Goal: Check status: Check status

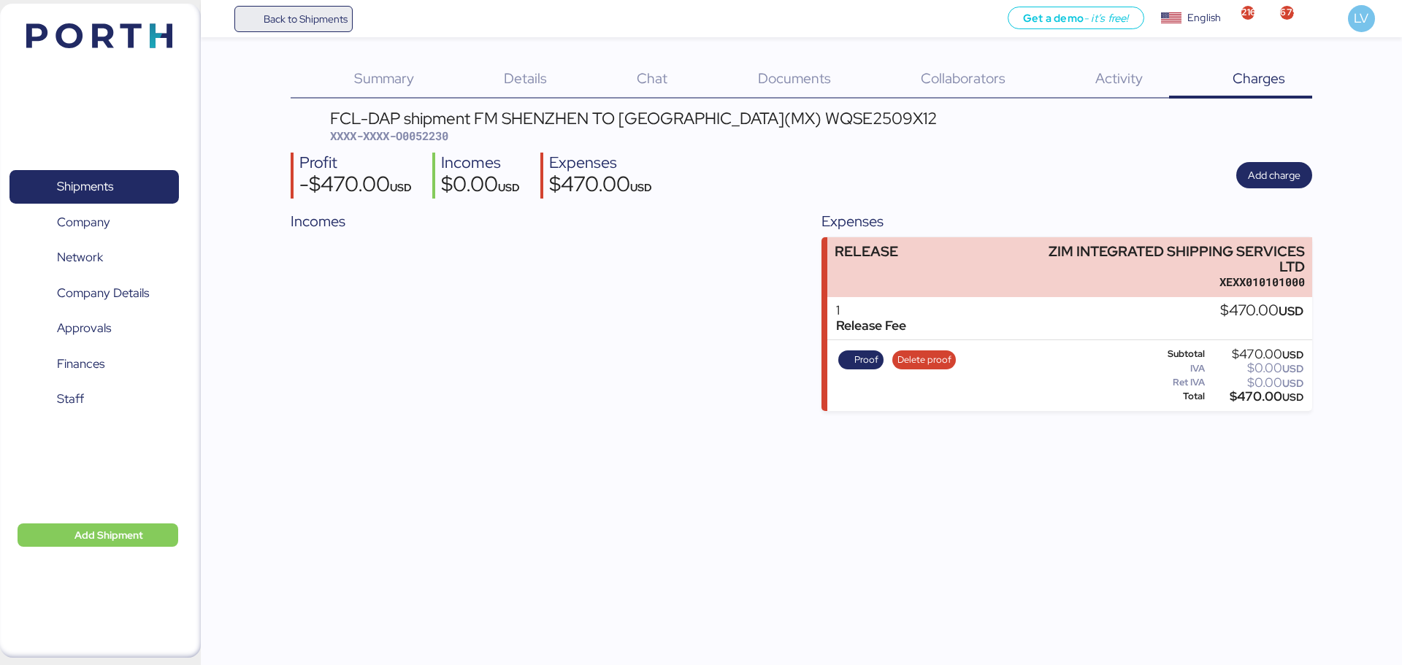
click at [307, 23] on span "Back to Shipments" at bounding box center [306, 19] width 84 height 18
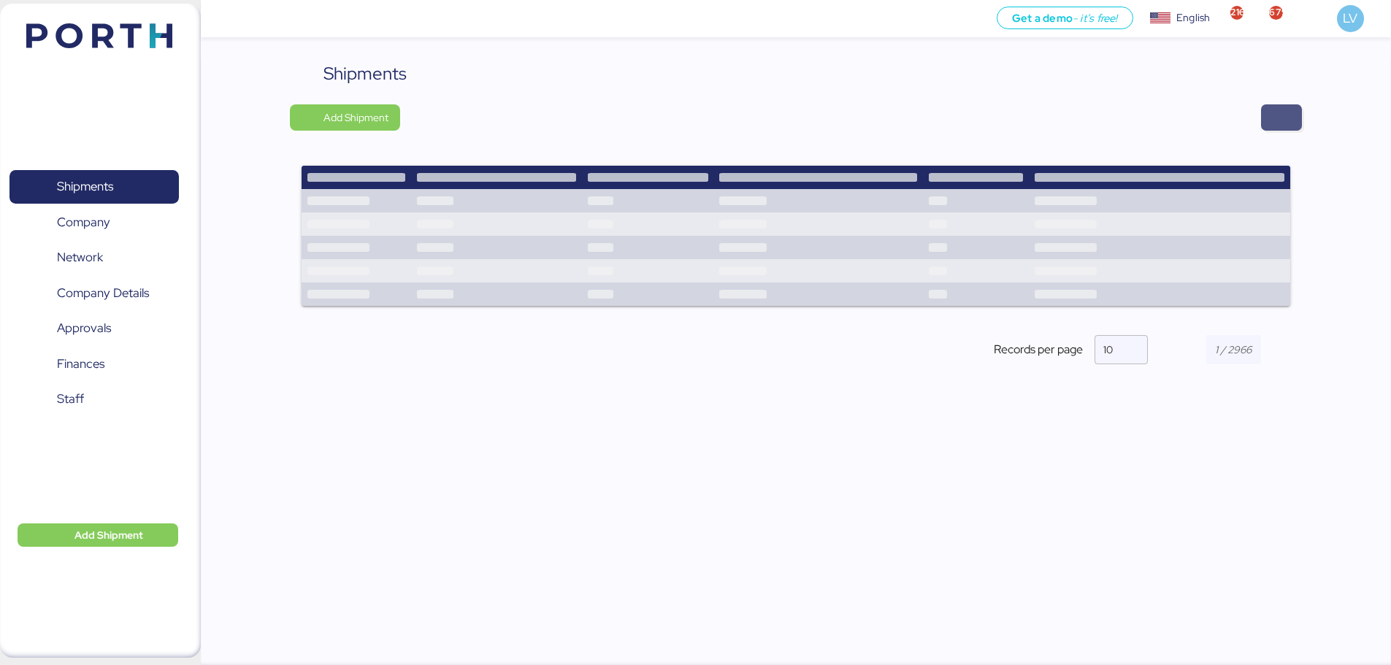
click at [1290, 121] on span "button" at bounding box center [1281, 117] width 41 height 26
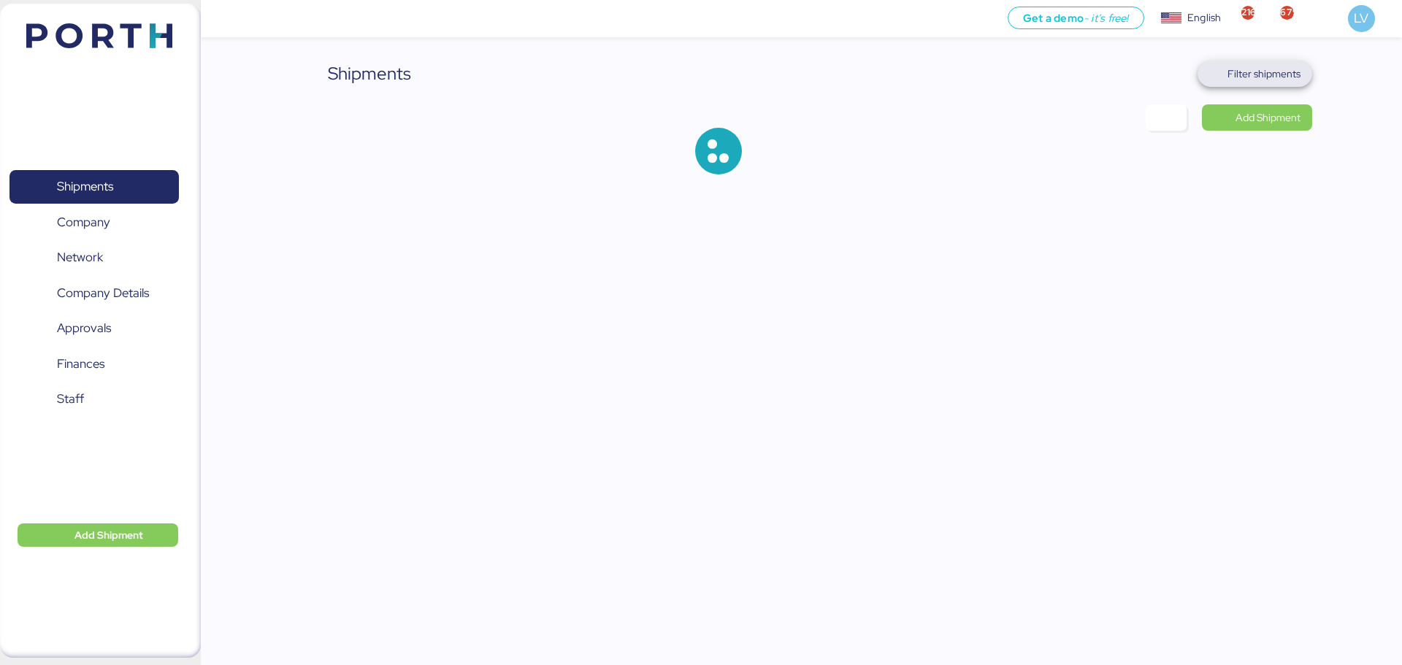
click at [1276, 68] on span "Filter shipments" at bounding box center [1263, 74] width 73 height 18
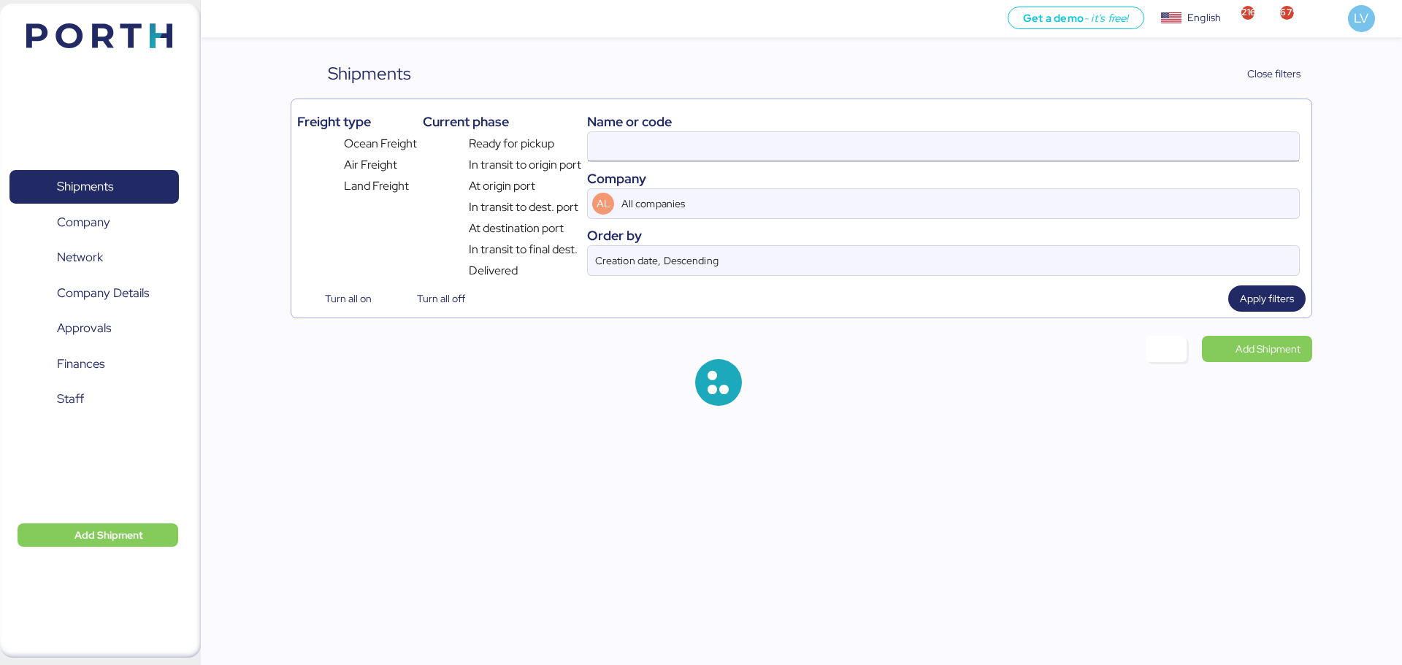
click at [1129, 153] on input at bounding box center [943, 146] width 711 height 29
paste input "EBKGQ00147D8"
type input "ZIMUSHH31872763"
click at [1300, 285] on div "Freight type Ocean Freight Air Freight Land Freight Current phase Ready for pic…" at bounding box center [801, 209] width 1021 height 220
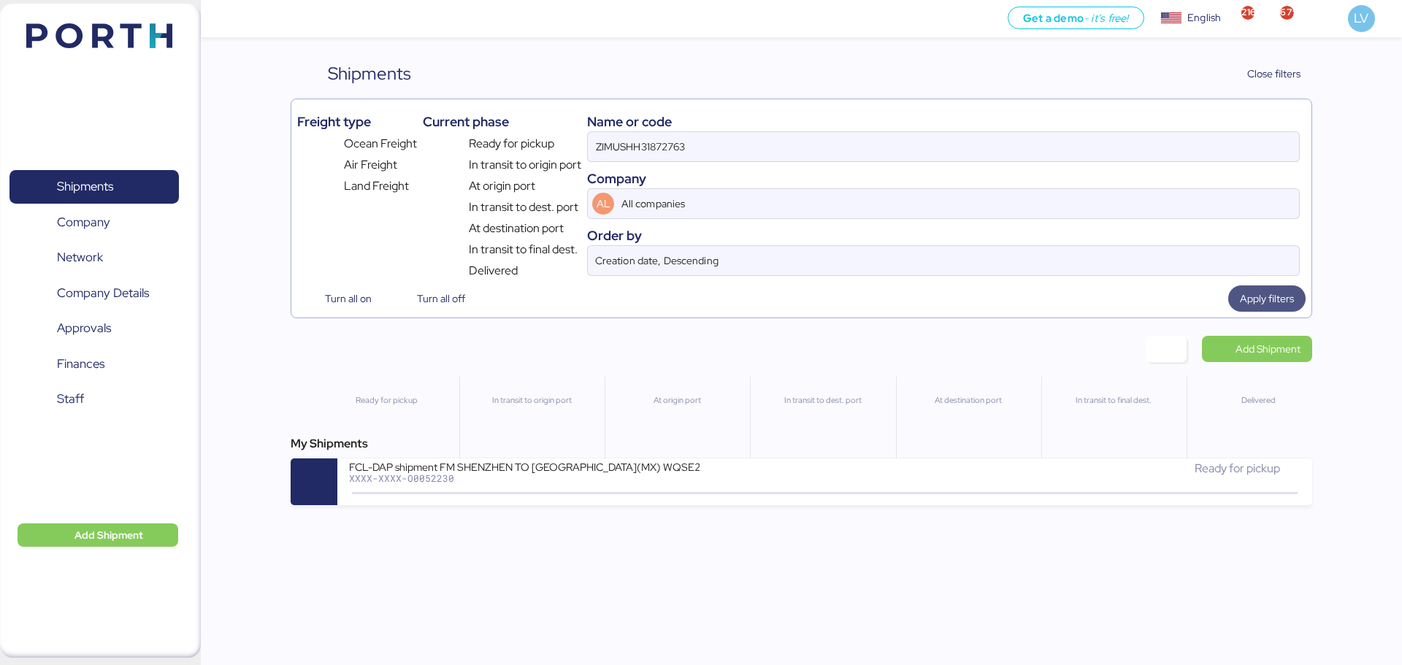
click at [1286, 288] on span "Apply filters" at bounding box center [1267, 298] width 54 height 20
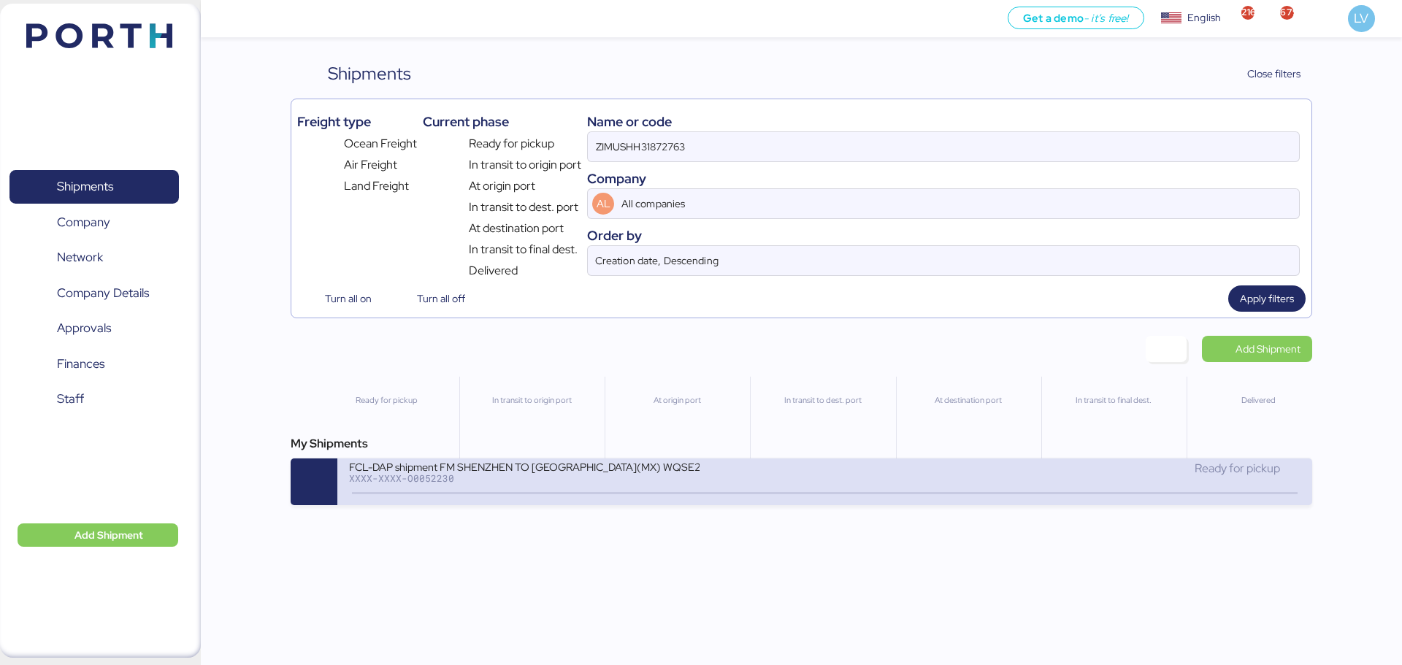
click at [759, 474] on div "FCL-DAP shipment FM SHENZHEN TO [GEOGRAPHIC_DATA](MX) WQSE2509X12 XXXX-XXXX-O00…" at bounding box center [586, 475] width 475 height 31
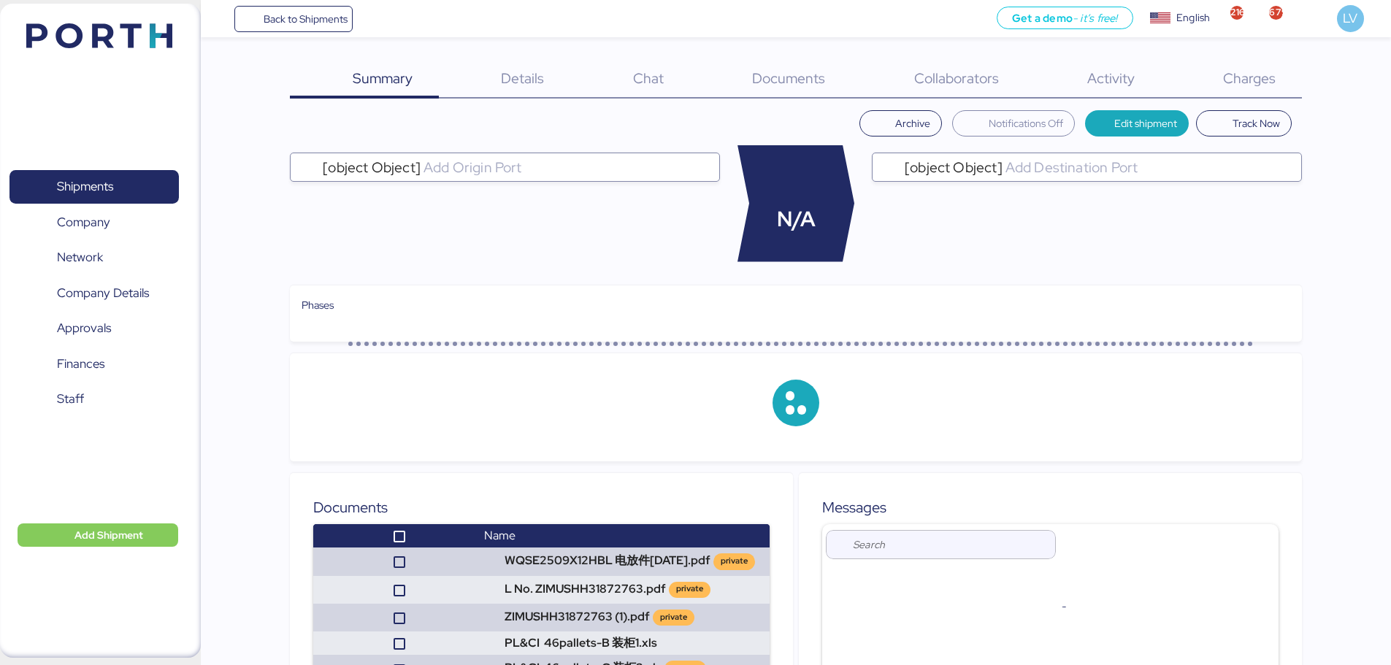
click at [1370, 61] on div "Summary 0 Details 0 Chat 0 Documents 0 Collaborators 0 Activity 0 Charges 0 Arc…" at bounding box center [695, 473] width 1391 height 947
click at [1268, 77] on span "Charges" at bounding box center [1249, 78] width 53 height 19
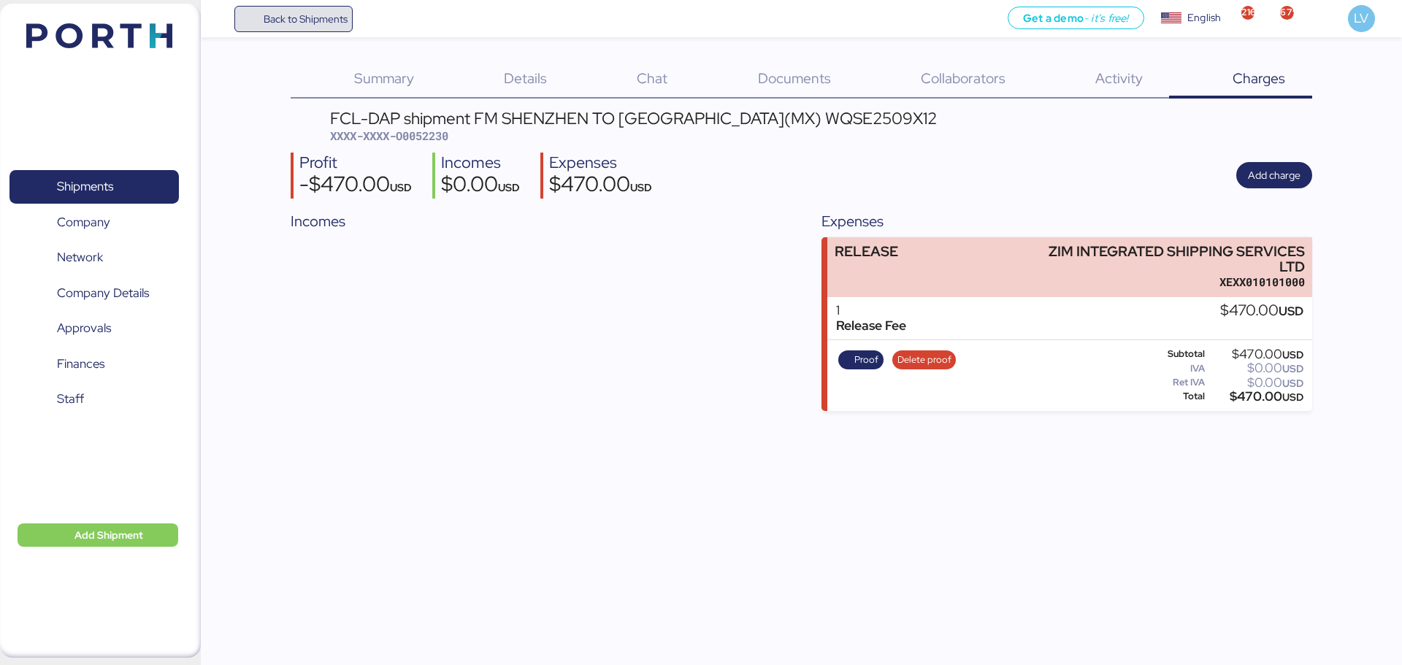
click at [343, 20] on span "Back to Shipments" at bounding box center [306, 19] width 84 height 18
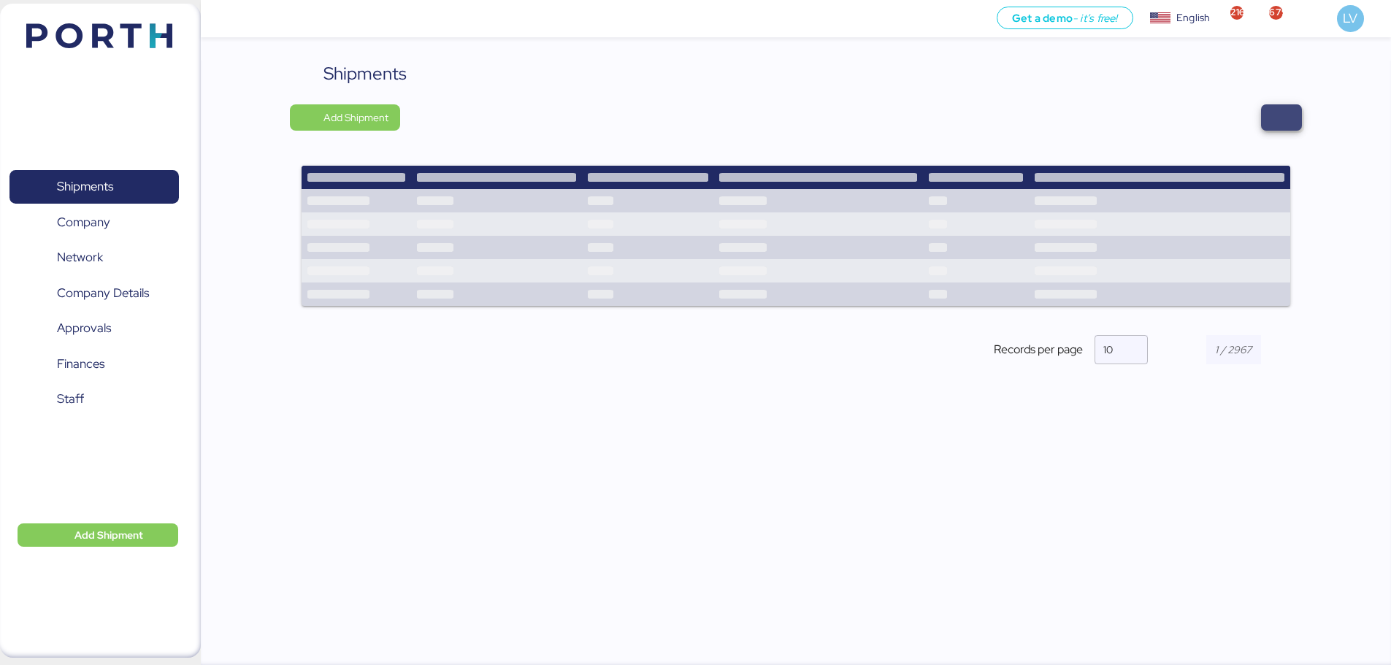
click at [1268, 126] on span "button" at bounding box center [1281, 117] width 41 height 26
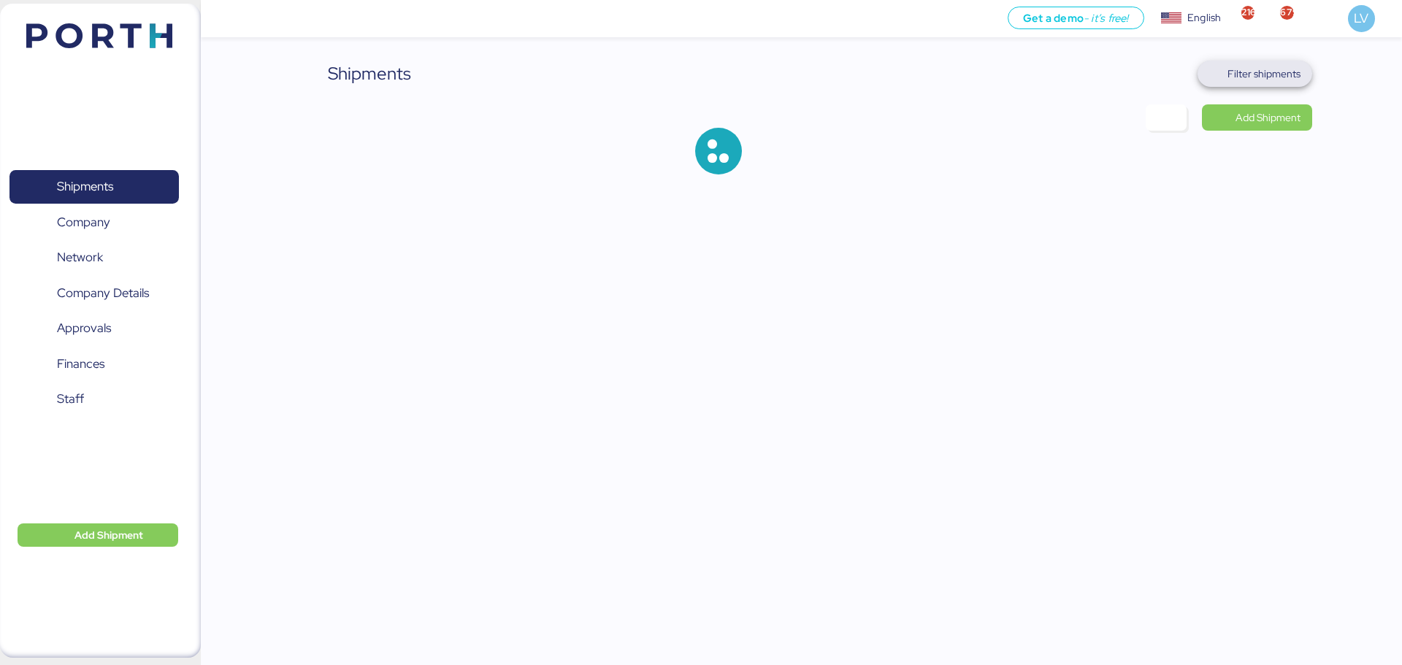
click at [1260, 77] on span "Filter shipments" at bounding box center [1263, 74] width 73 height 18
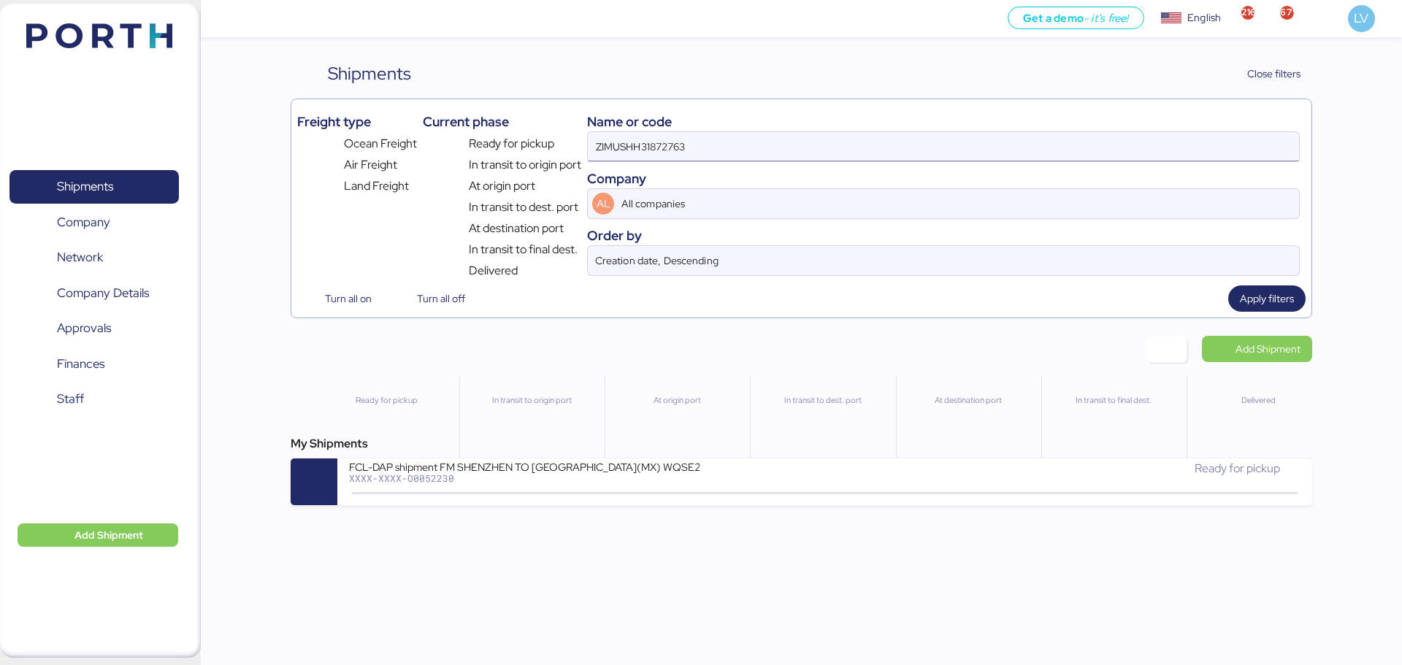
click at [985, 133] on input "ZIMUSHH31872763" at bounding box center [943, 146] width 711 height 29
paste input "EBKGQ00147D8"
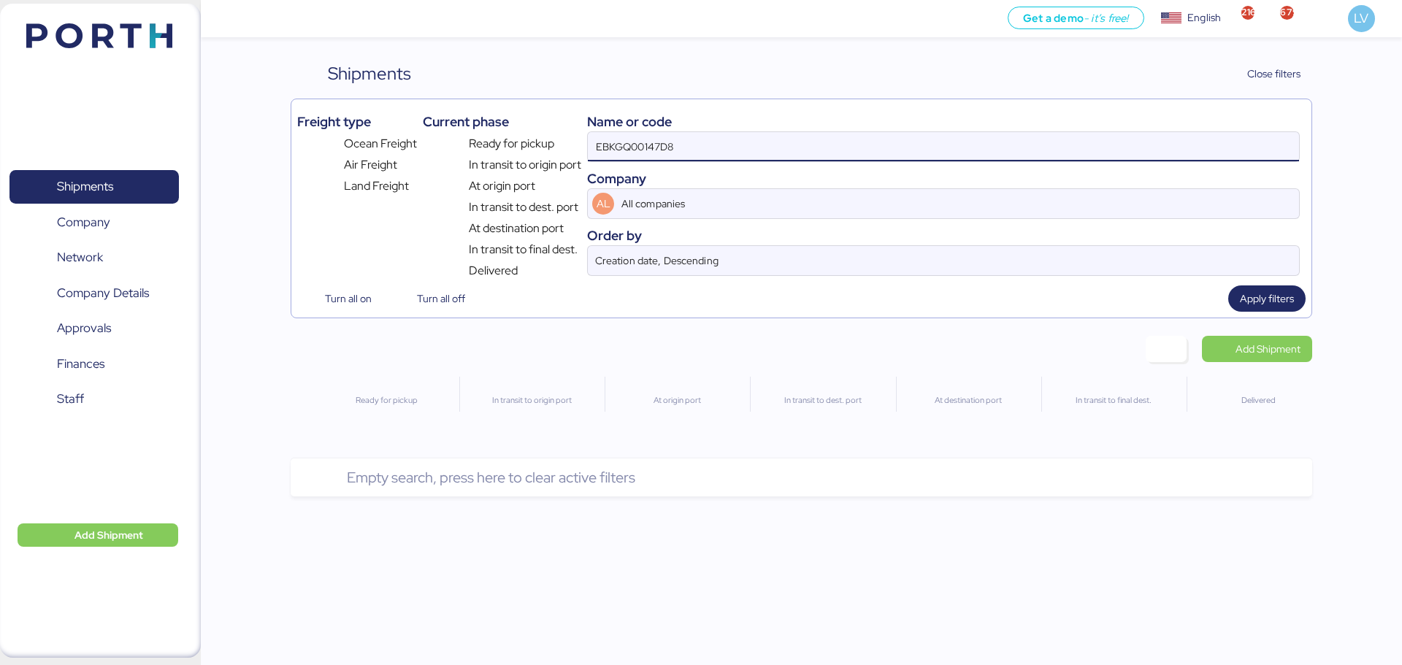
click at [642, 153] on input "EBKGQ00147D8" at bounding box center [943, 146] width 711 height 29
click at [601, 144] on input "EBKGQ00147D8" at bounding box center [943, 146] width 711 height 29
click at [759, 141] on input "eBKGQ00147D8" at bounding box center [943, 146] width 711 height 29
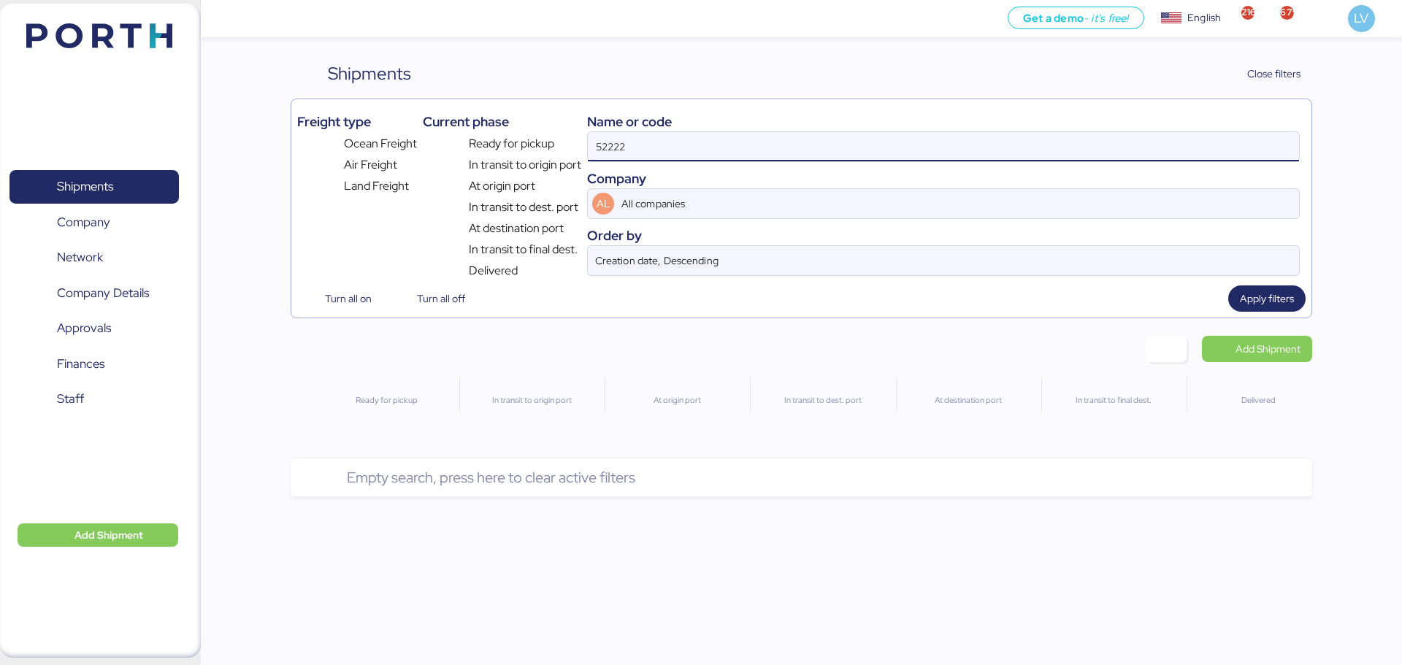
type input "52222"
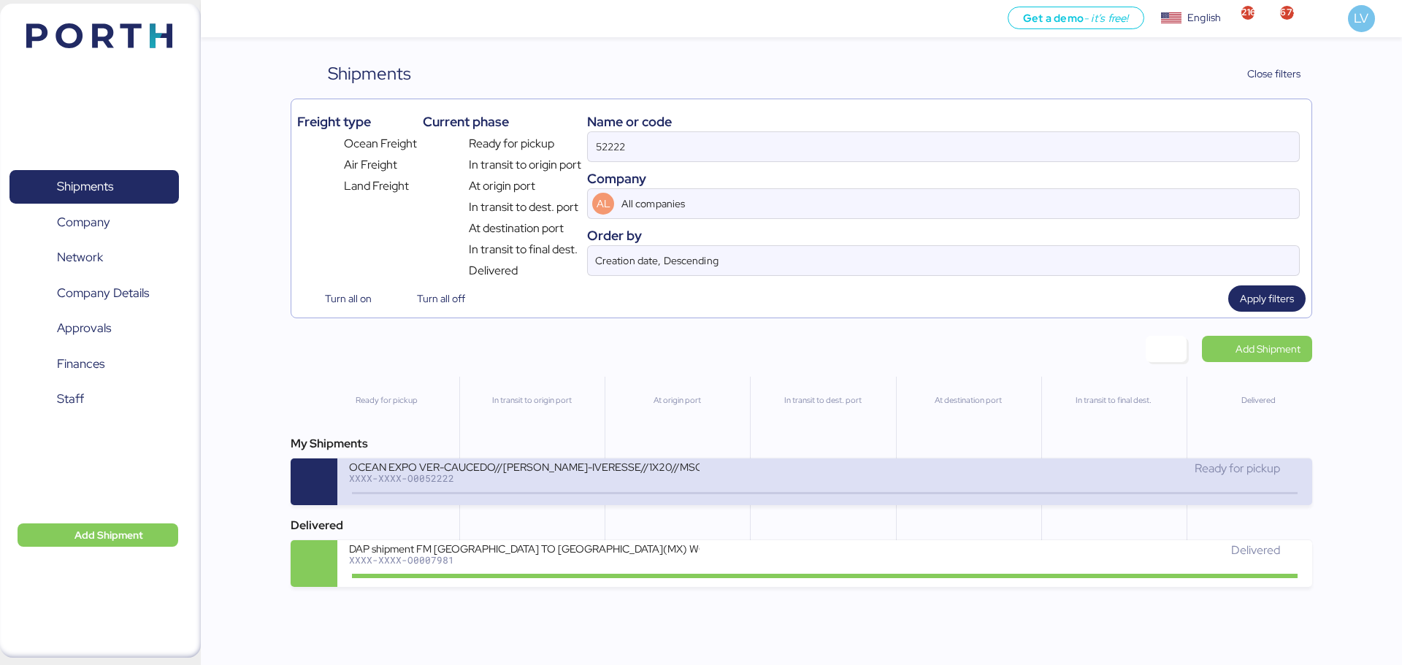
click at [571, 480] on div "XXXX-XXXX-O0052222" at bounding box center [524, 478] width 350 height 10
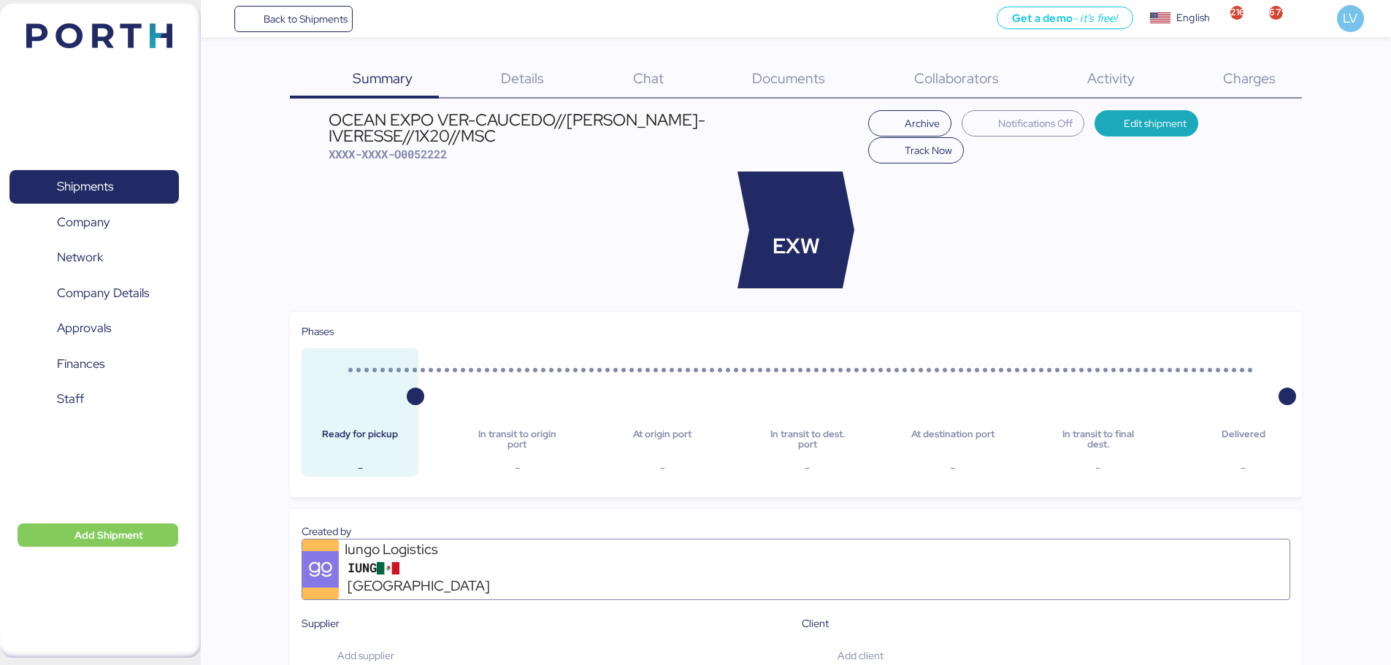
click at [513, 85] on span "Details" at bounding box center [522, 78] width 43 height 19
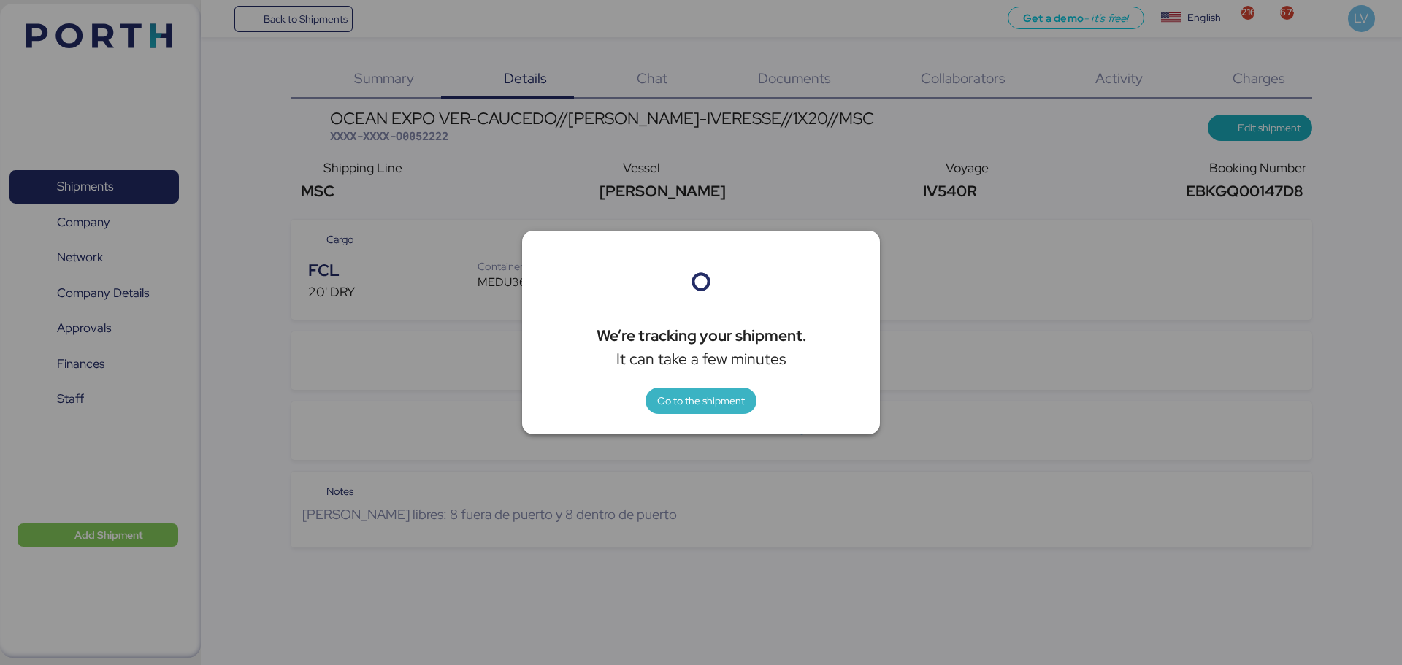
click at [740, 394] on span "Go to the shipment" at bounding box center [701, 401] width 88 height 18
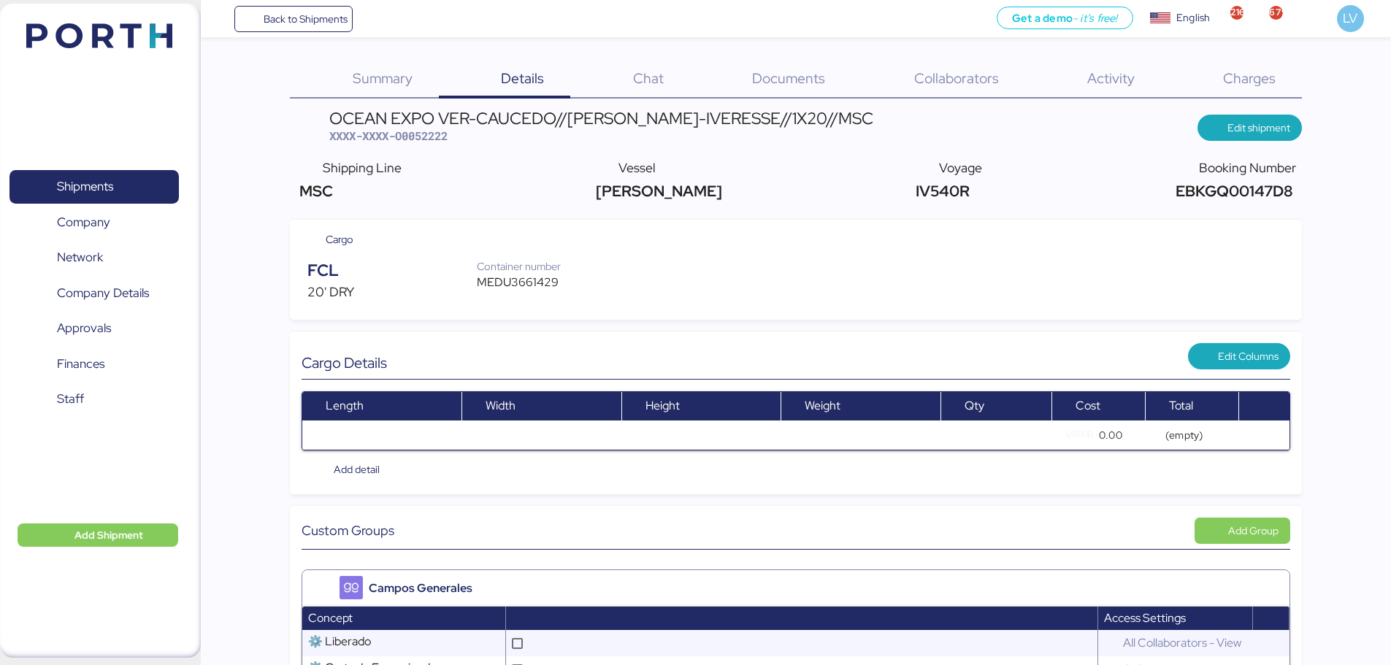
click at [1276, 192] on span "EBKGQ00147D8" at bounding box center [1232, 191] width 120 height 20
copy span "EBKGQ00147D8"
click at [1284, 119] on span "Edit shipment" at bounding box center [1258, 128] width 63 height 18
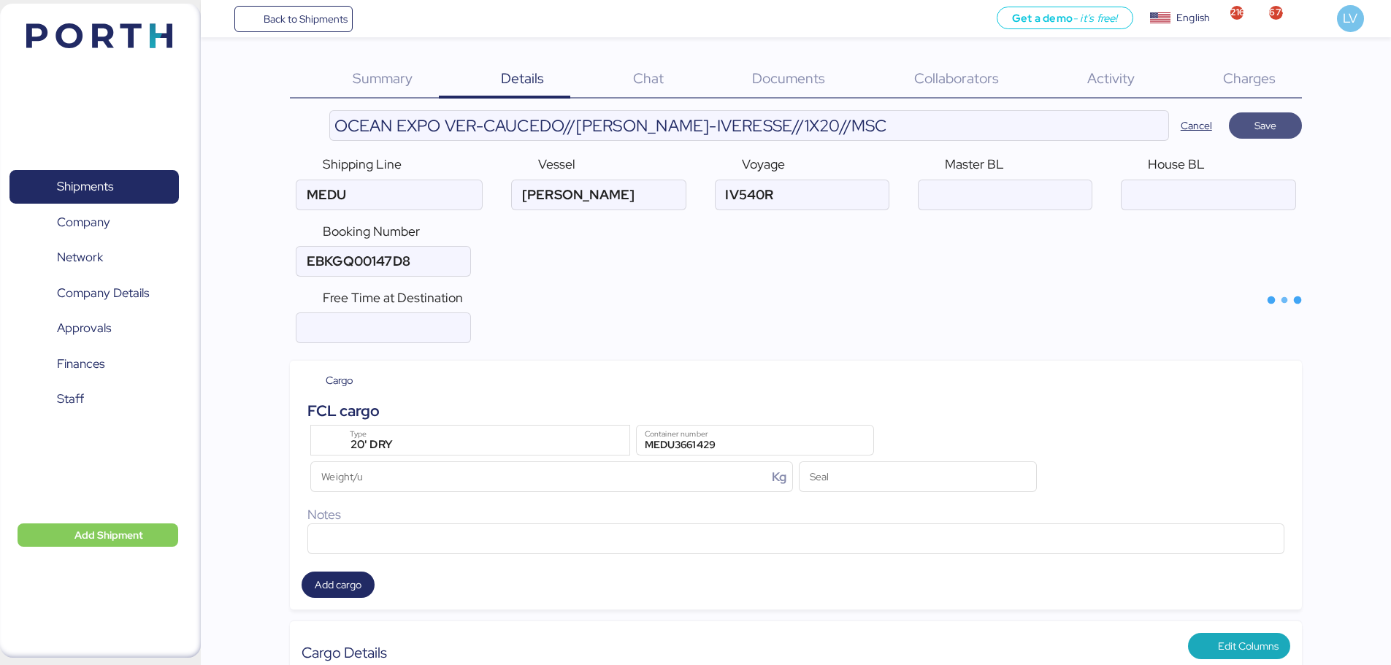
type input "MSC"
click at [1099, 131] on input "OCEAN EXPO VER-CAUCEDO//[PERSON_NAME]-IVERESSE//1X20//MSC" at bounding box center [749, 125] width 838 height 29
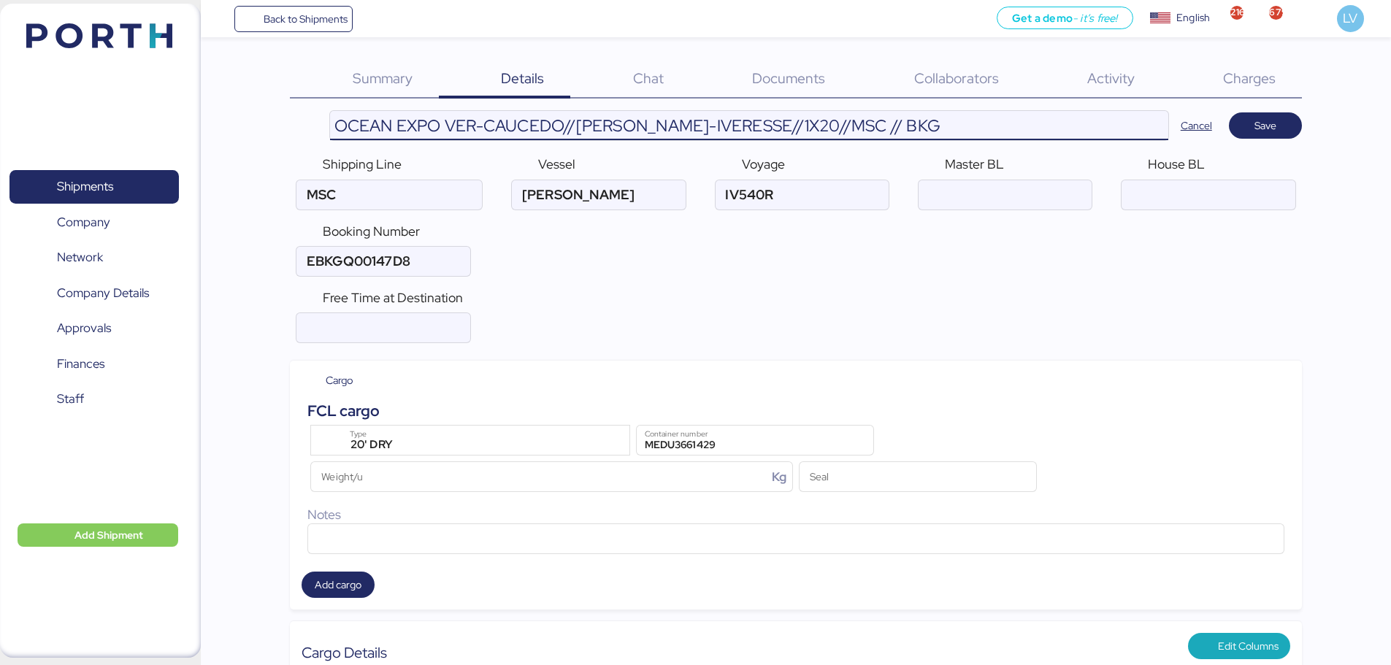
paste input "EBKGQ00147D8"
type input "OCEAN EXPO VER-CAUCEDO//[PERSON_NAME]-IVERESSE//1X20//MSC // BKG EBKGQ00147D8 /…"
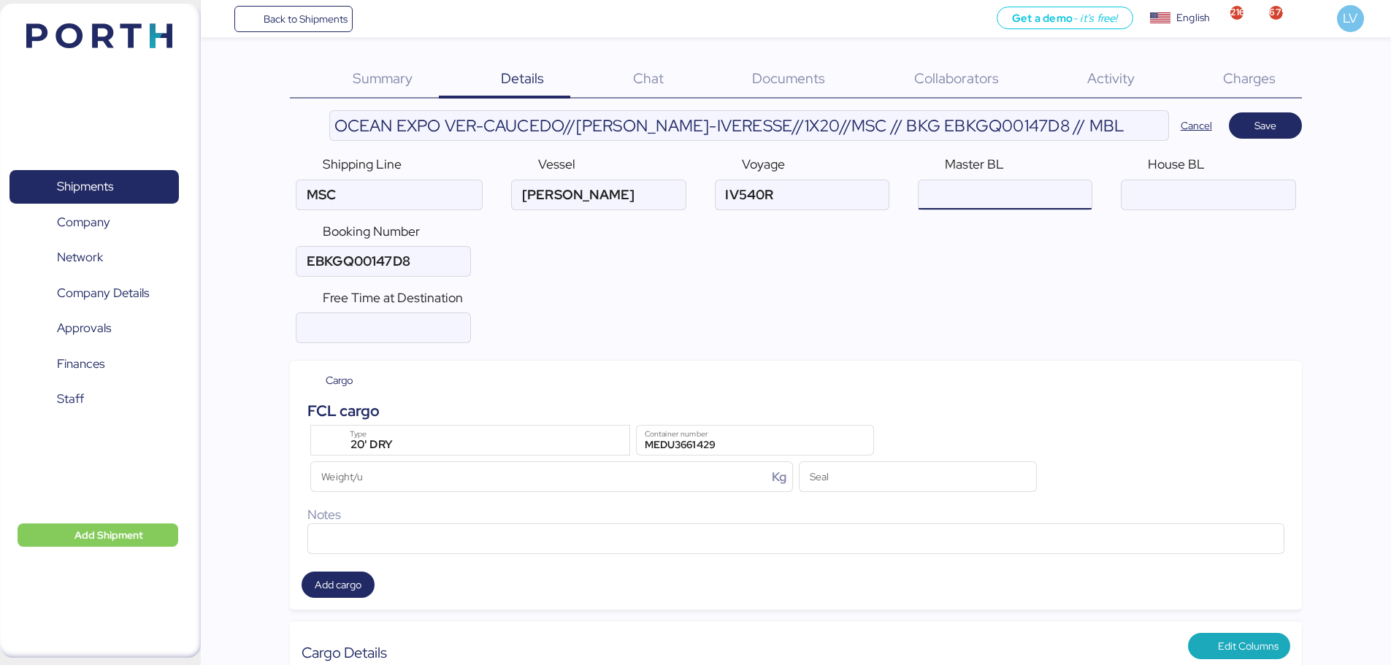
click at [1021, 195] on input "ocean" at bounding box center [1004, 194] width 173 height 29
paste input "MEDUXF595250"
type input "MEDUXF595250"
click at [1205, 190] on input "ocean" at bounding box center [1207, 194] width 173 height 29
type input "GO-"
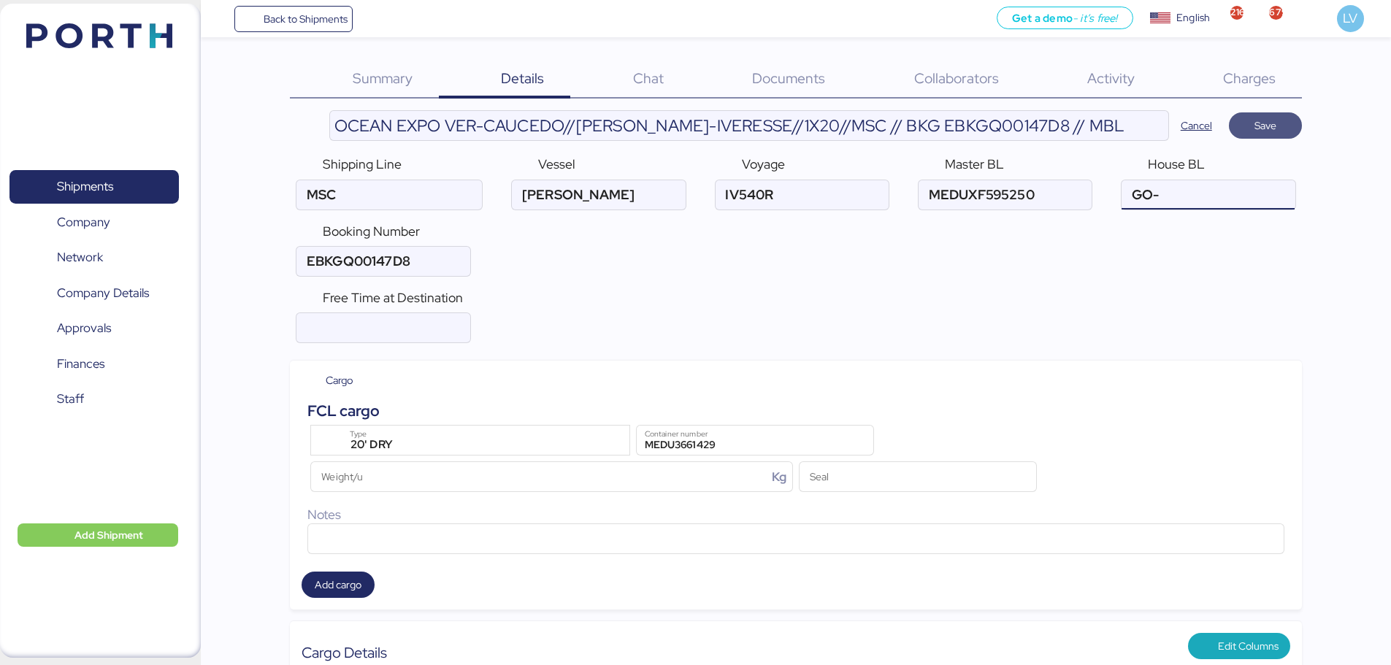
click at [1266, 124] on span "Save" at bounding box center [1265, 126] width 22 height 18
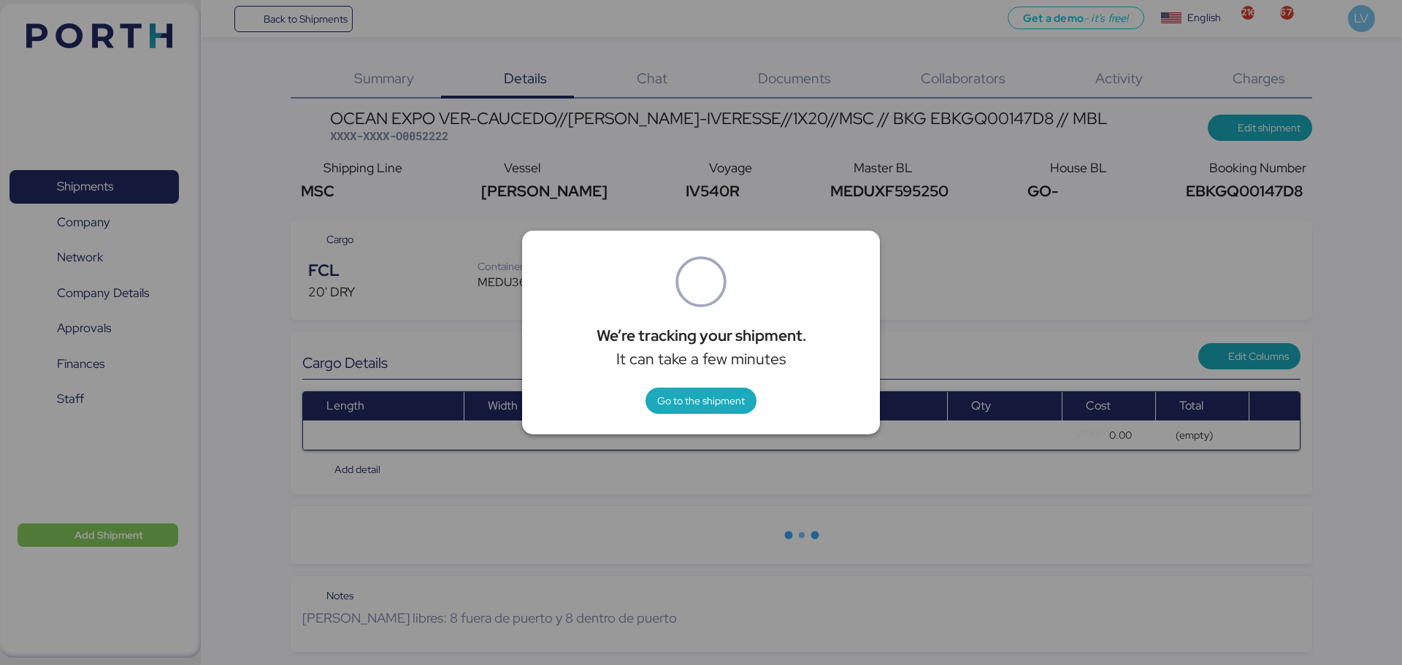
click at [563, 196] on div at bounding box center [701, 332] width 1402 height 665
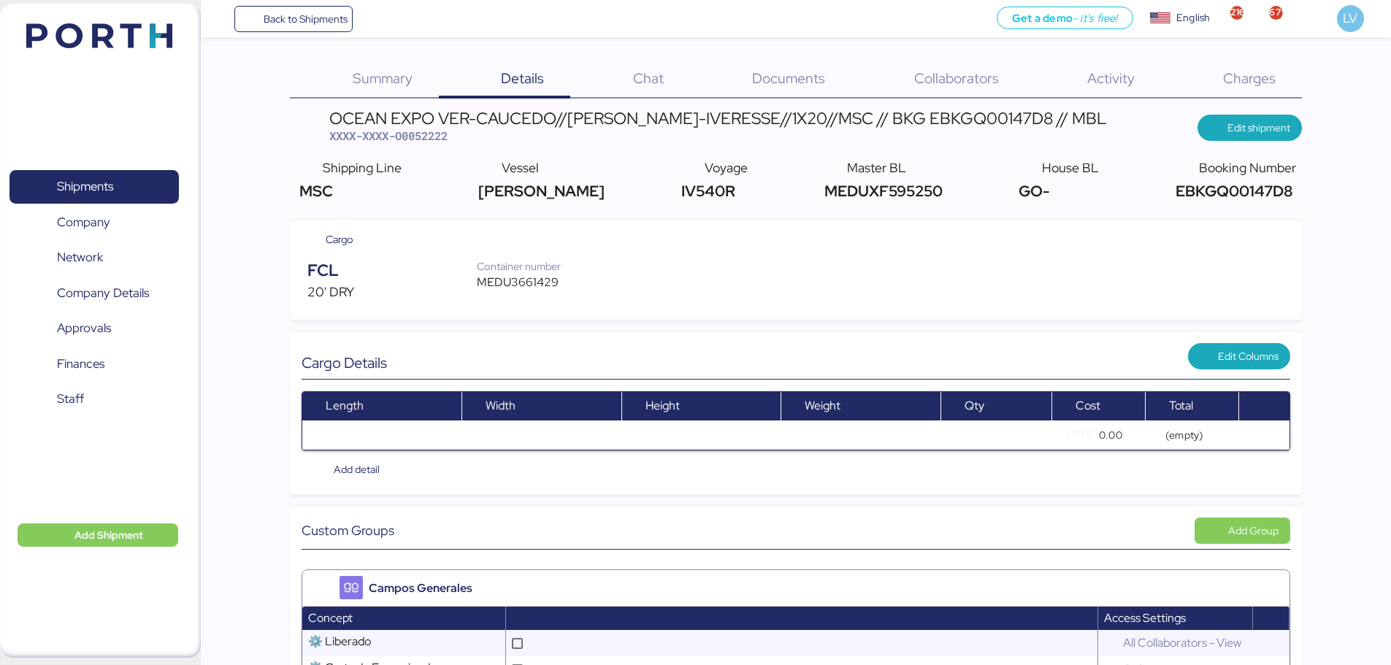
click at [438, 133] on span "XXXX-XXXX-O0052222" at bounding box center [388, 136] width 118 height 15
copy span "O0052222"
click at [1262, 120] on span "Edit shipment" at bounding box center [1258, 128] width 63 height 18
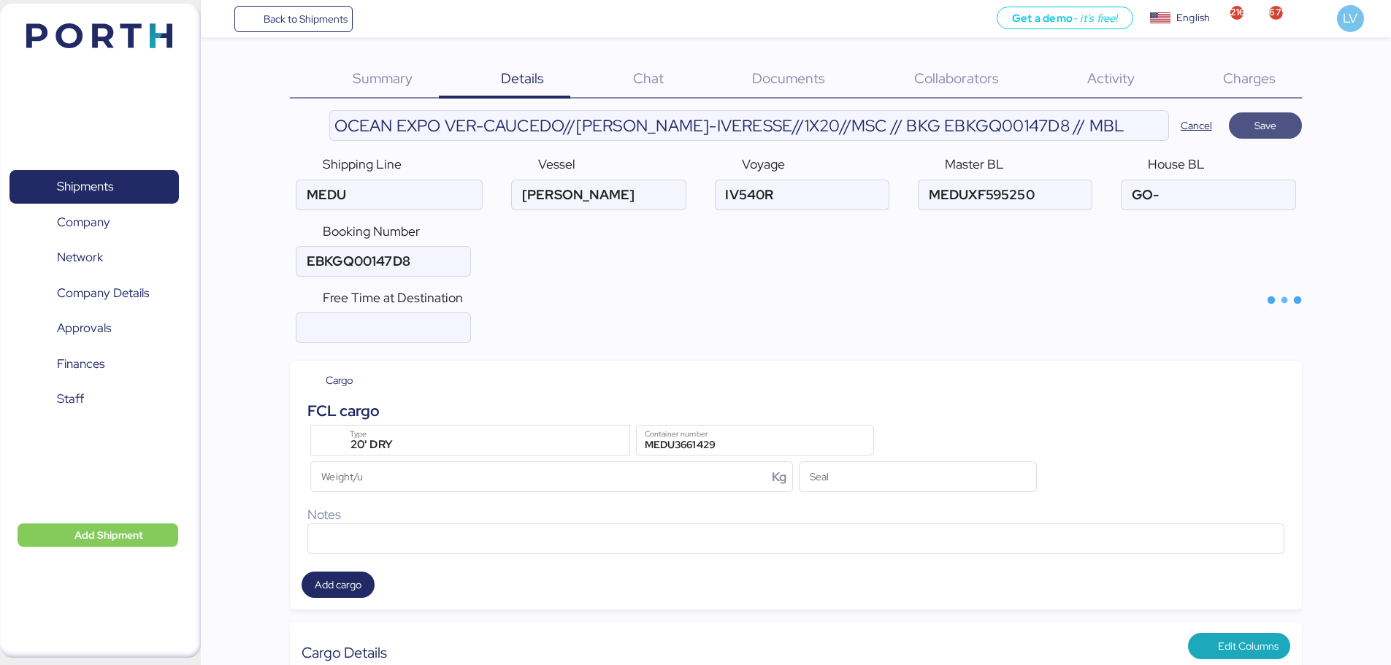
type input "MSC"
click at [1175, 202] on input "ocean" at bounding box center [1207, 194] width 173 height 29
paste input "GO- O0052222"
click at [1167, 193] on input "ocean" at bounding box center [1207, 194] width 173 height 29
type input "GO-O0052222"
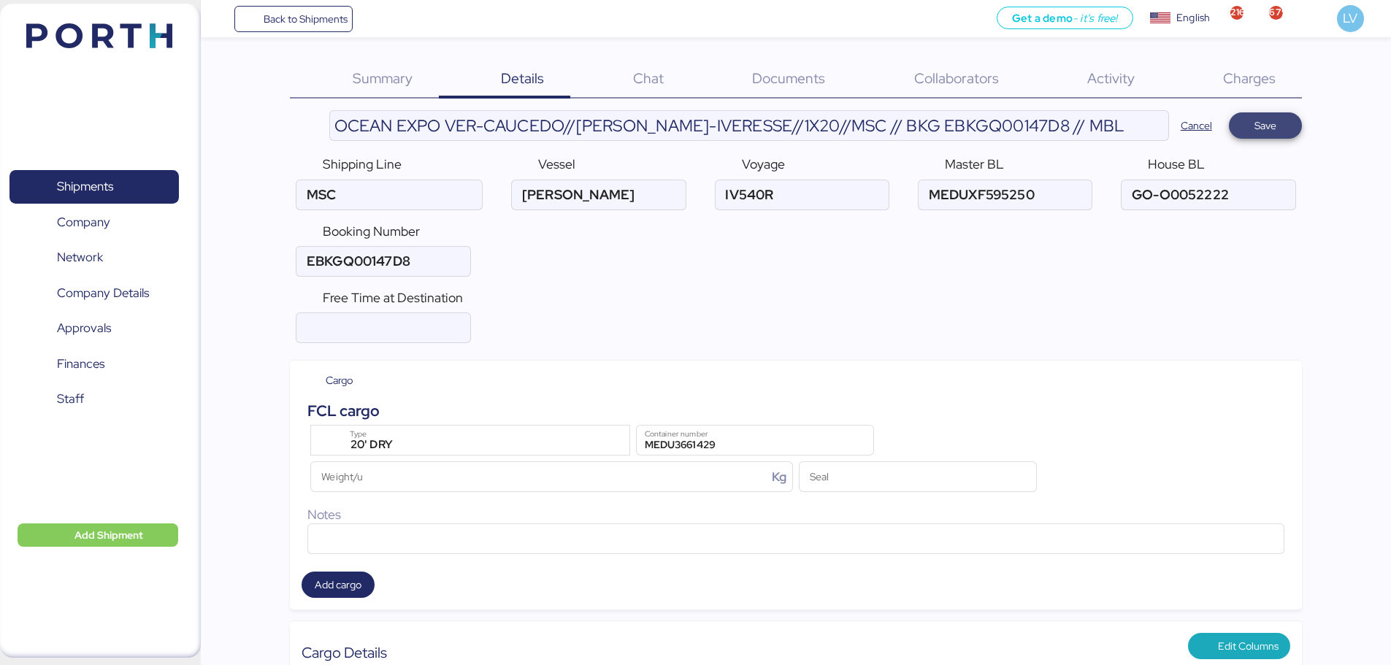
click at [1291, 138] on span "Save" at bounding box center [1265, 125] width 73 height 26
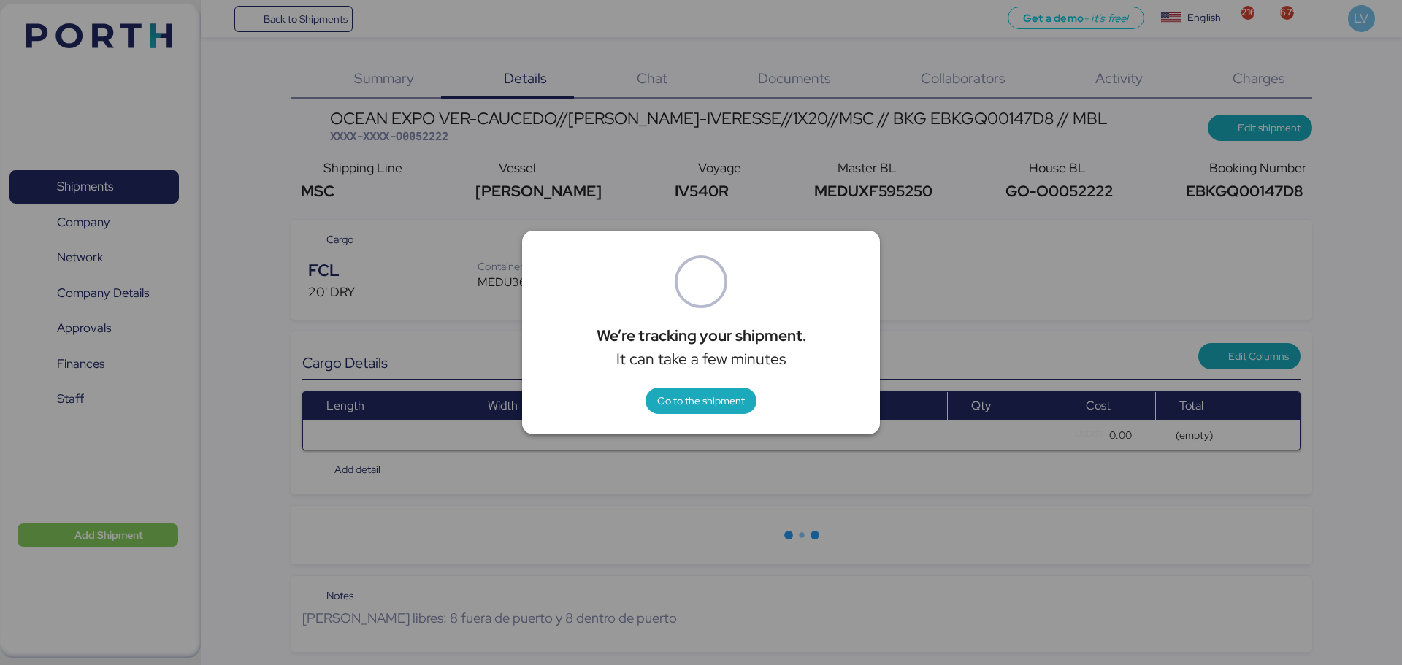
click at [931, 179] on div at bounding box center [701, 332] width 1402 height 665
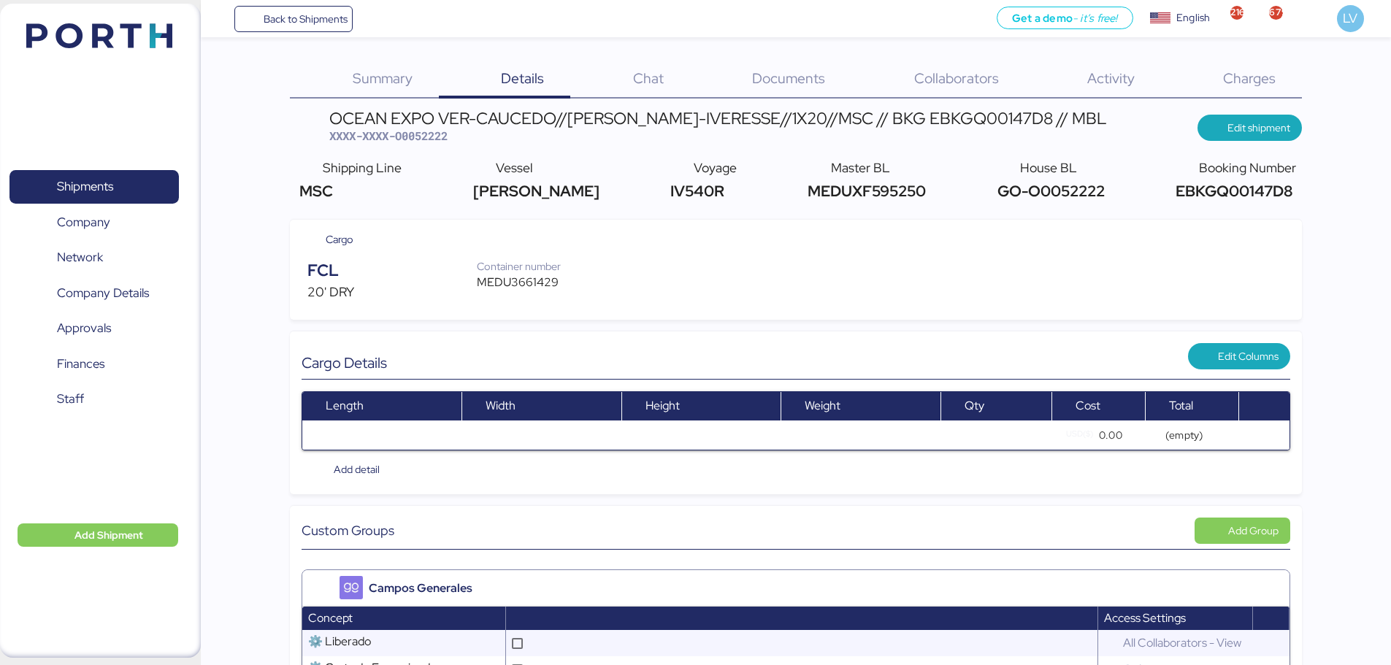
click at [1029, 200] on span "GO-O0052222" at bounding box center [1048, 191] width 111 height 20
copy span "O0052222"
click at [1029, 200] on span "GO-O0052222" at bounding box center [1048, 191] width 111 height 20
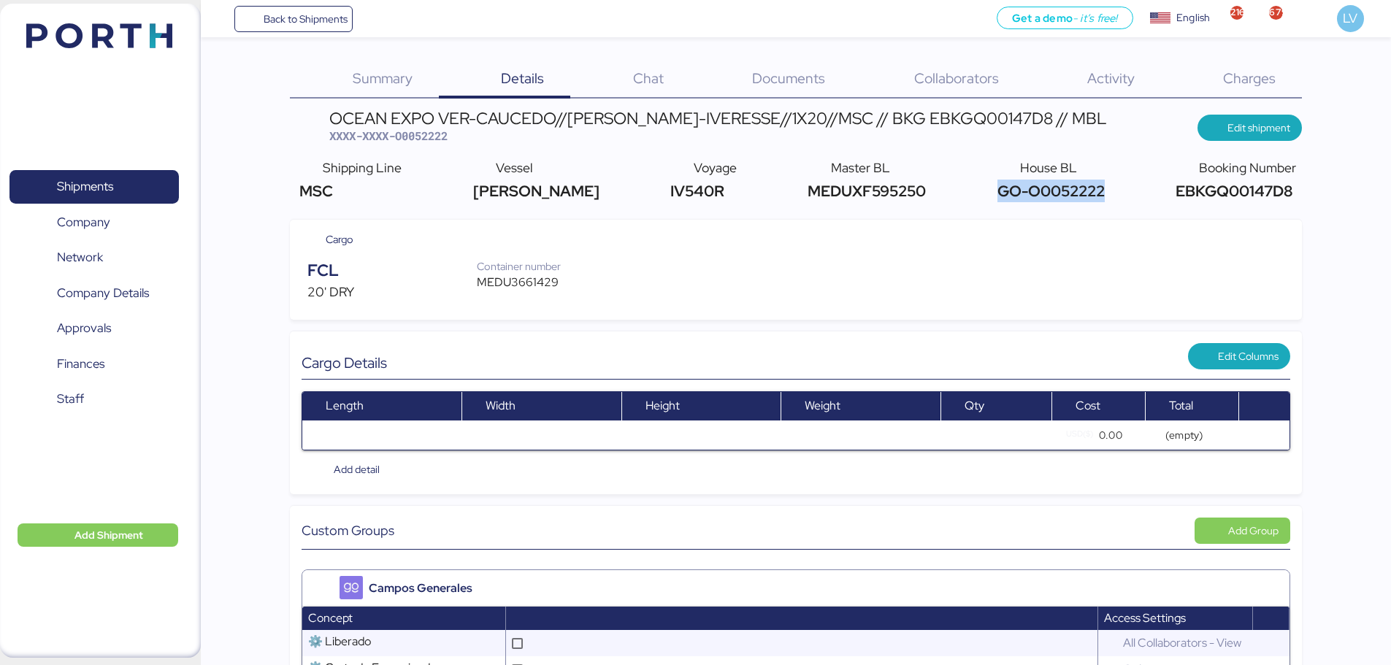
click at [1029, 200] on span "GO-O0052222" at bounding box center [1048, 191] width 111 height 20
click at [505, 277] on div "MEDU3661429" at bounding box center [526, 283] width 99 height 18
copy div "MEDU3661429"
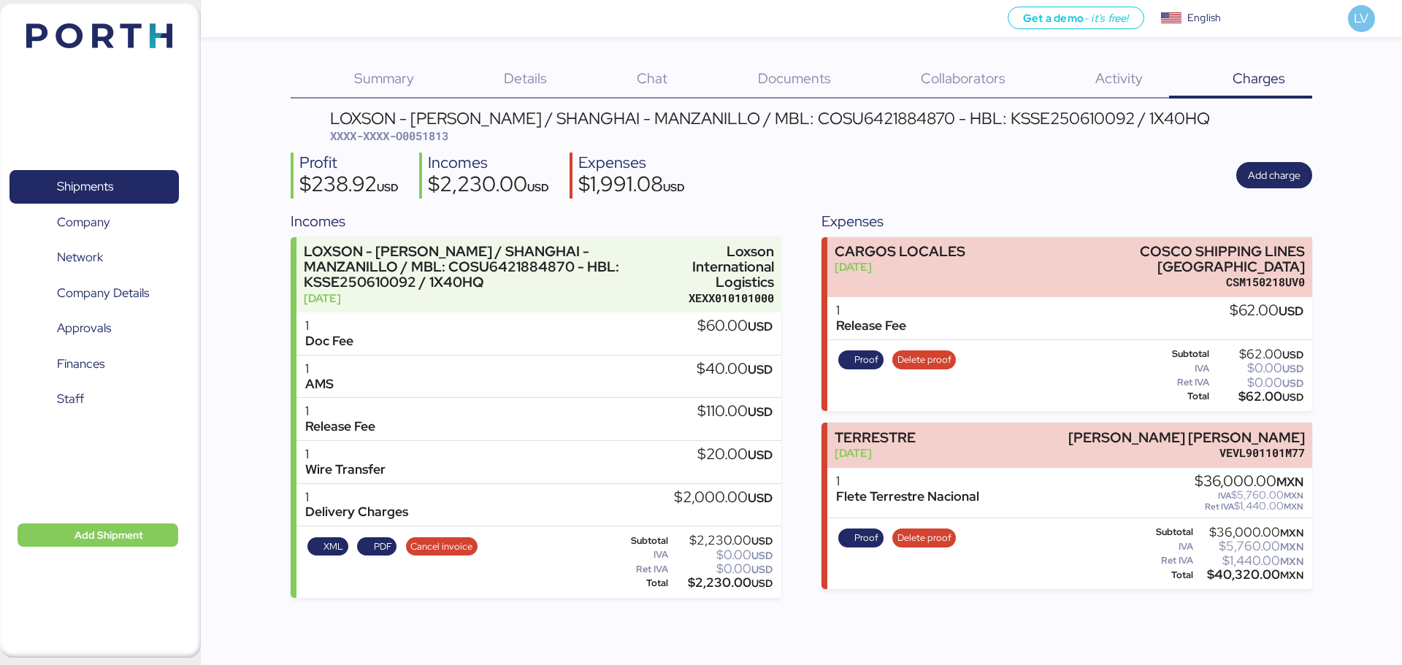
click at [151, 29] on img at bounding box center [99, 35] width 146 height 25
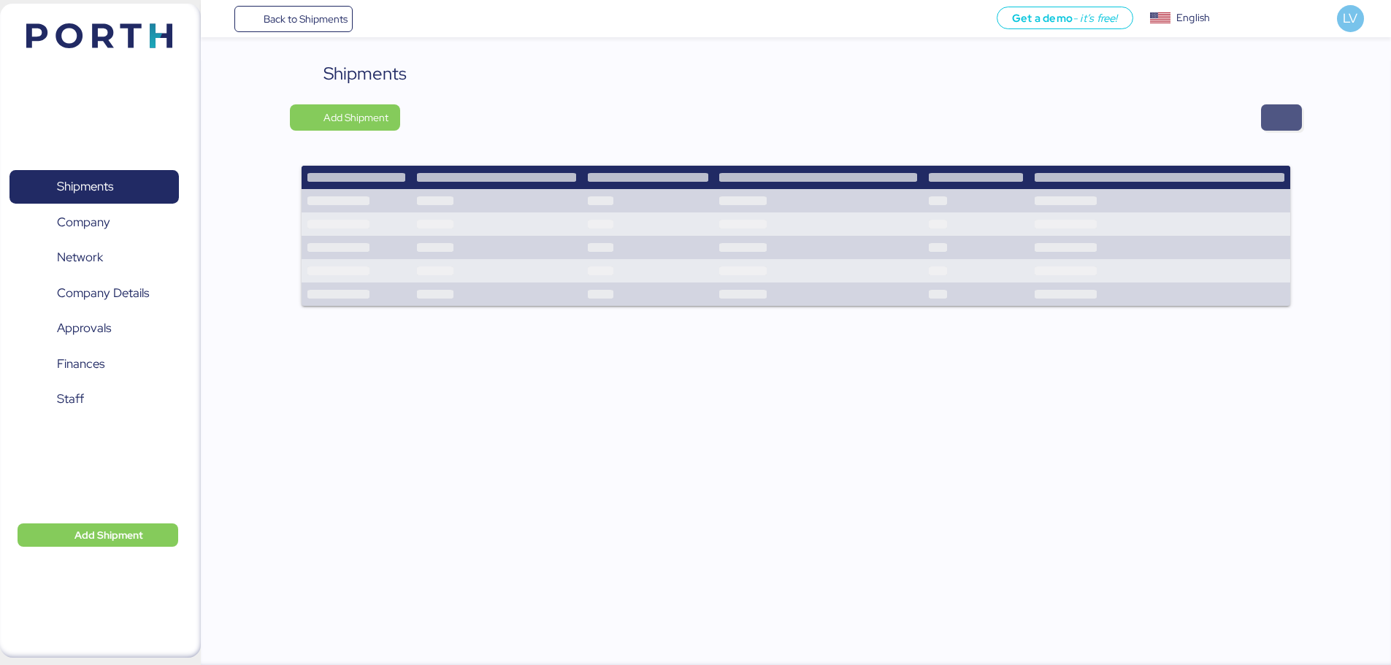
click at [1278, 107] on span "button" at bounding box center [1281, 117] width 41 height 26
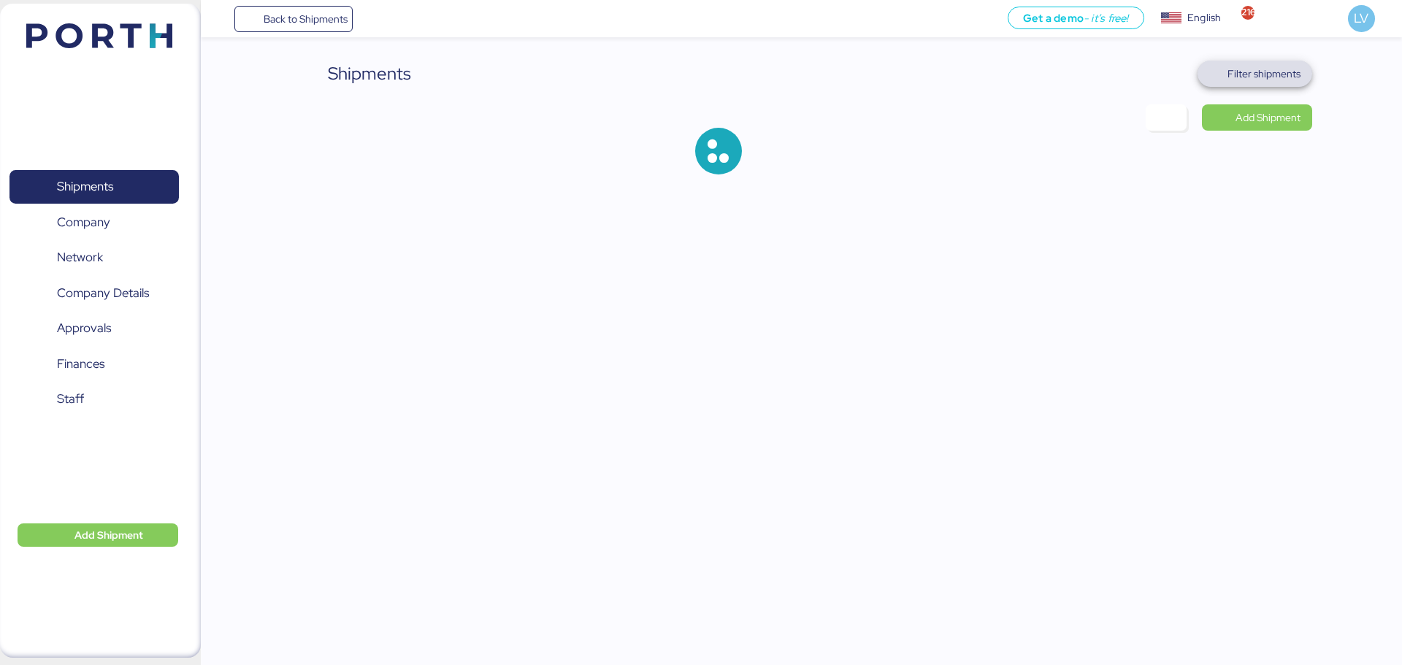
click at [1273, 76] on span "Filter shipments" at bounding box center [1263, 74] width 73 height 18
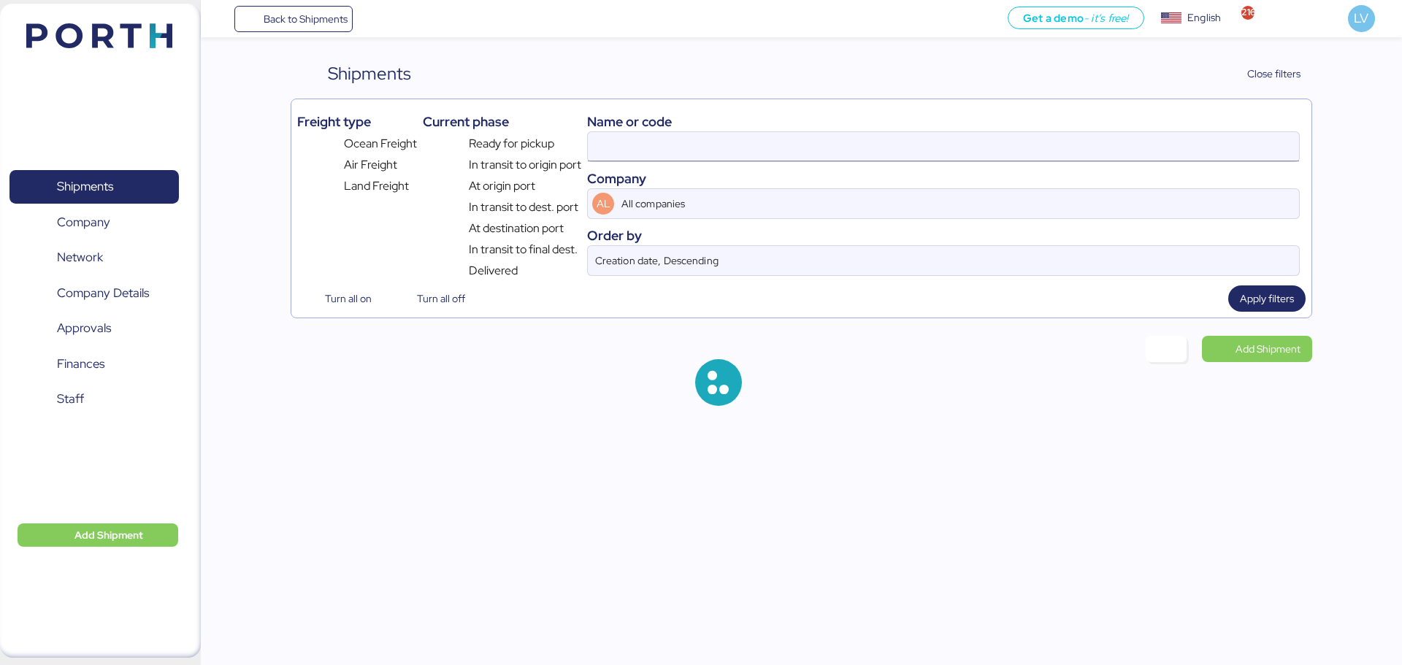
click at [1129, 132] on input at bounding box center [943, 146] width 711 height 29
click at [1129, 132] on input "52222" at bounding box center [943, 146] width 711 height 29
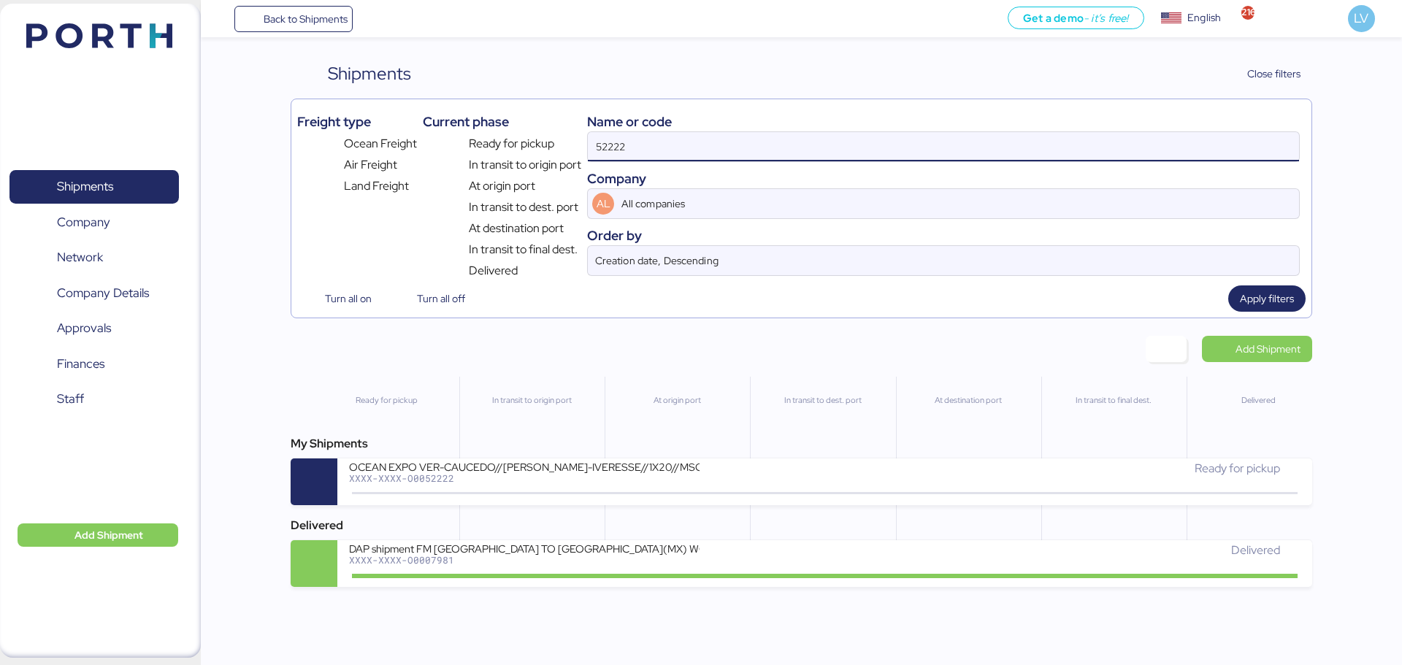
paste input "COSU6430960440"
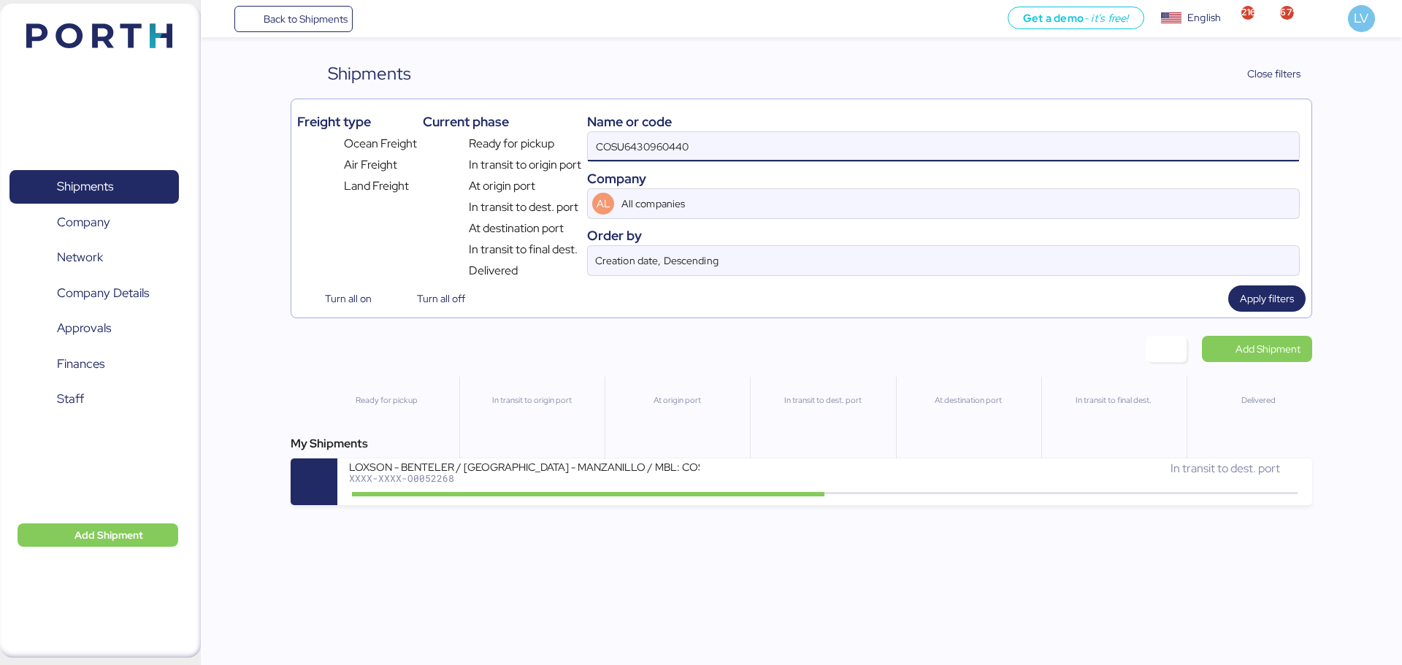
type input "COSU6430960440"
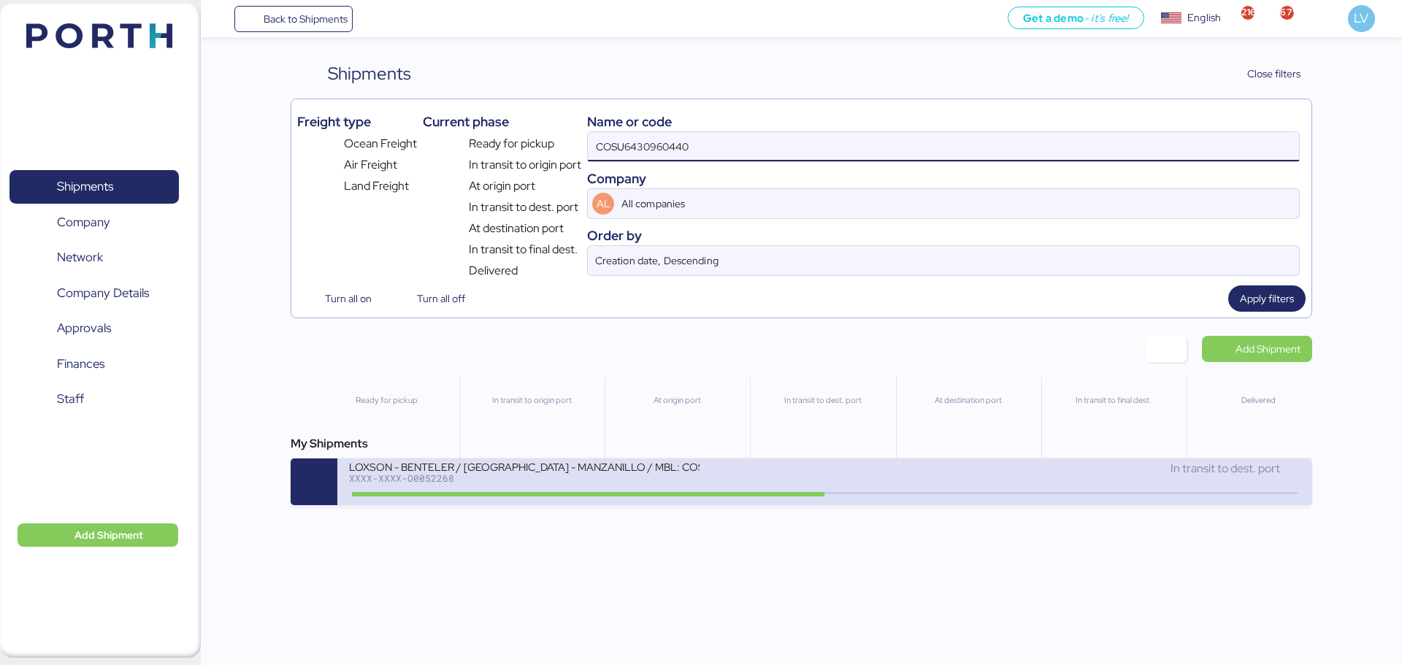
click at [835, 461] on div "In transit to dest. port" at bounding box center [1062, 469] width 475 height 18
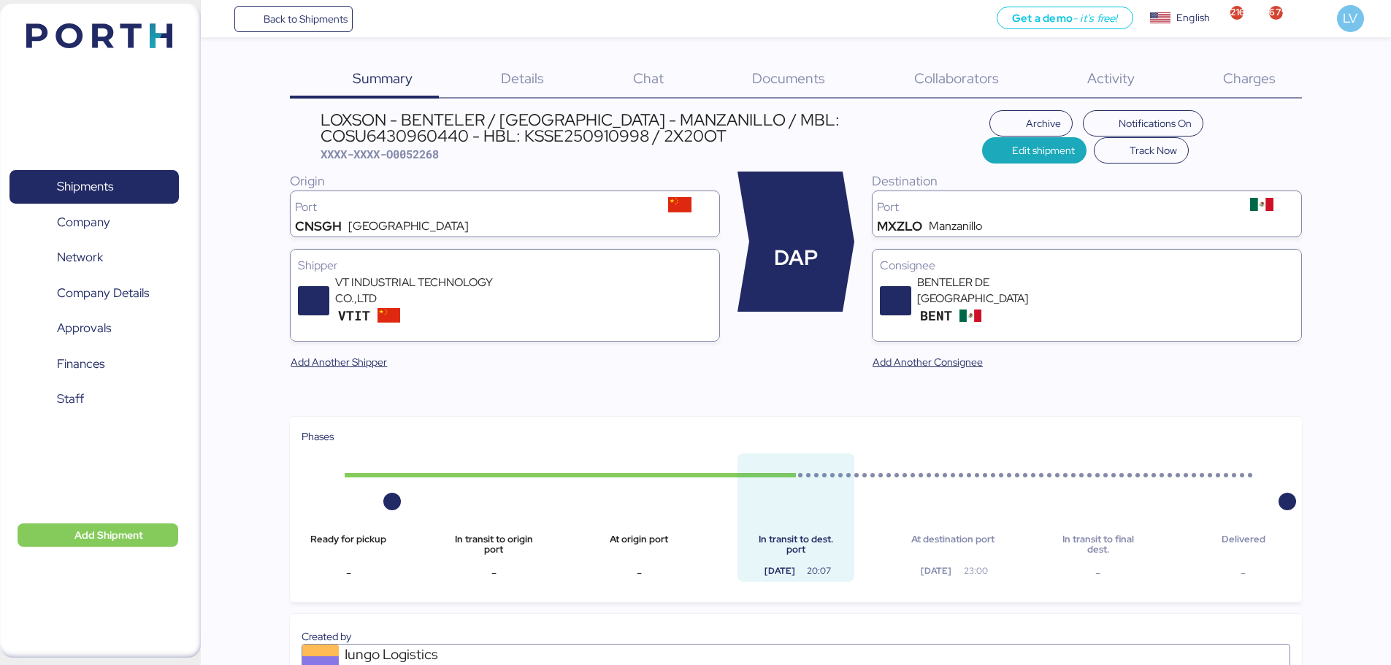
click at [1289, 93] on div "Charges 0" at bounding box center [1230, 80] width 141 height 38
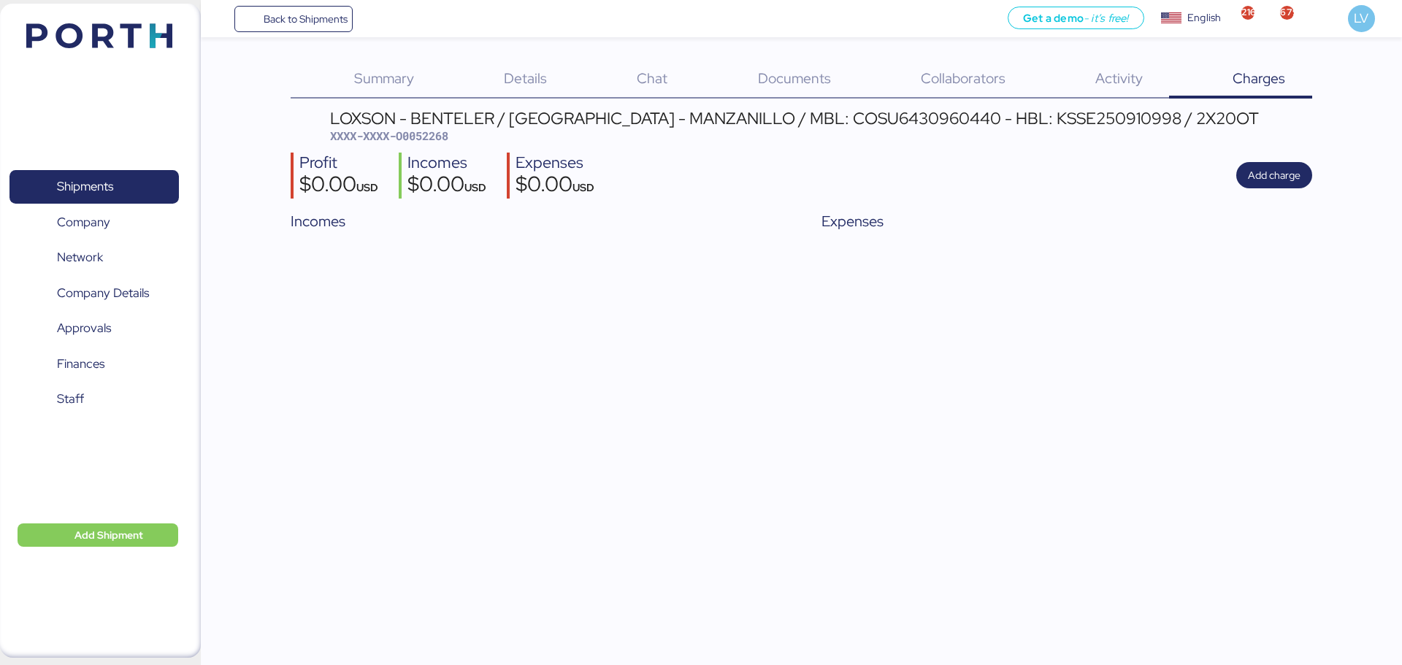
click at [543, 76] on span "Details" at bounding box center [525, 78] width 43 height 19
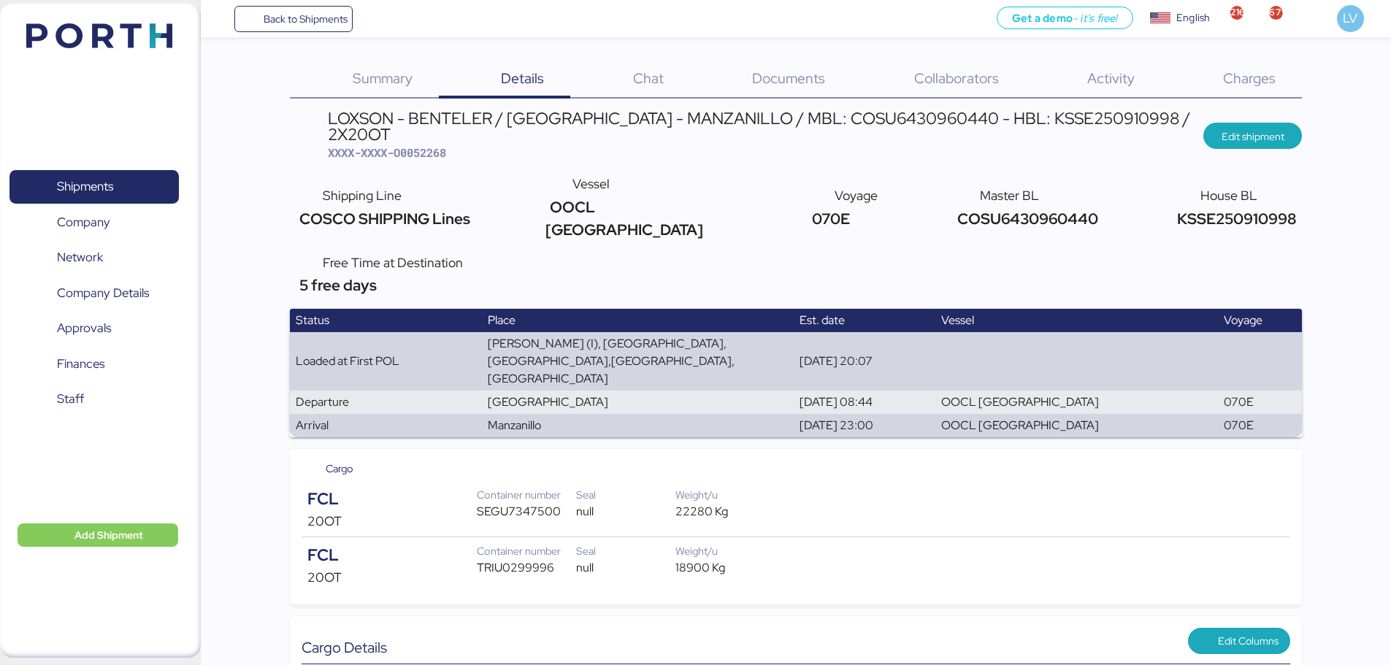
click at [418, 84] on div "Summary 0" at bounding box center [364, 80] width 148 height 38
